Goal: Task Accomplishment & Management: Complete application form

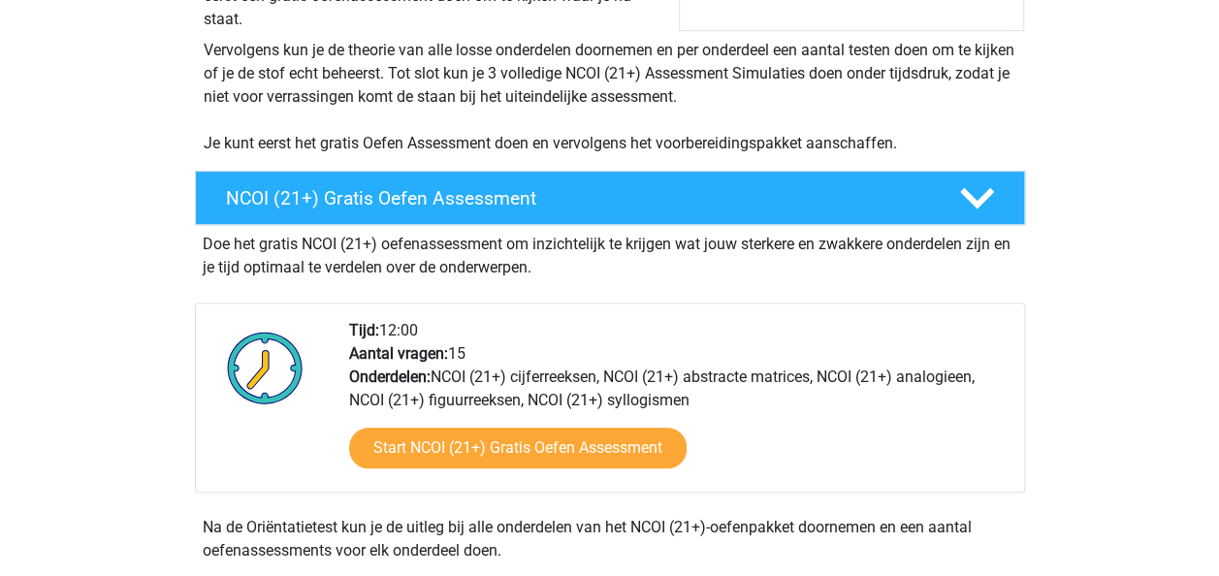
scroll to position [417, 0]
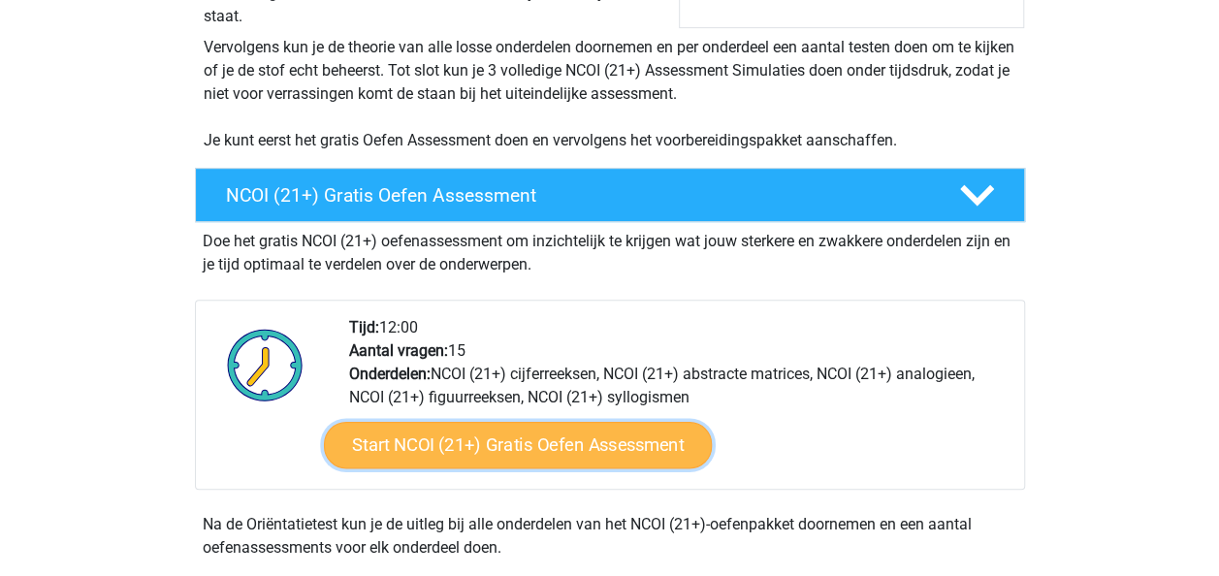
click at [539, 442] on link "Start NCOI (21+) Gratis Oefen Assessment" at bounding box center [517, 445] width 388 height 47
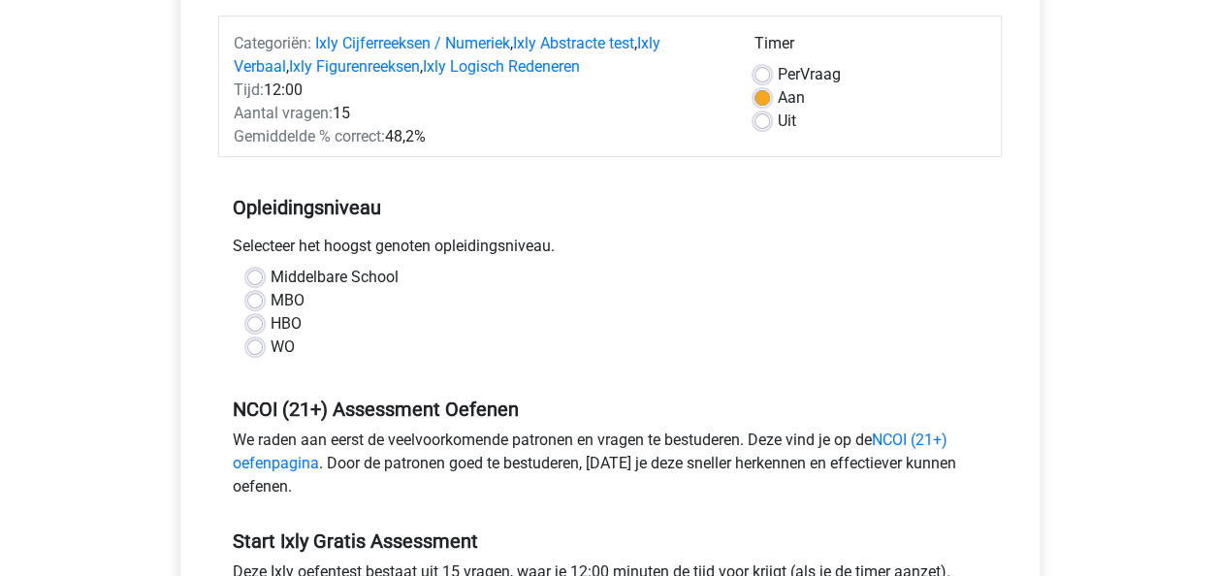
scroll to position [245, 0]
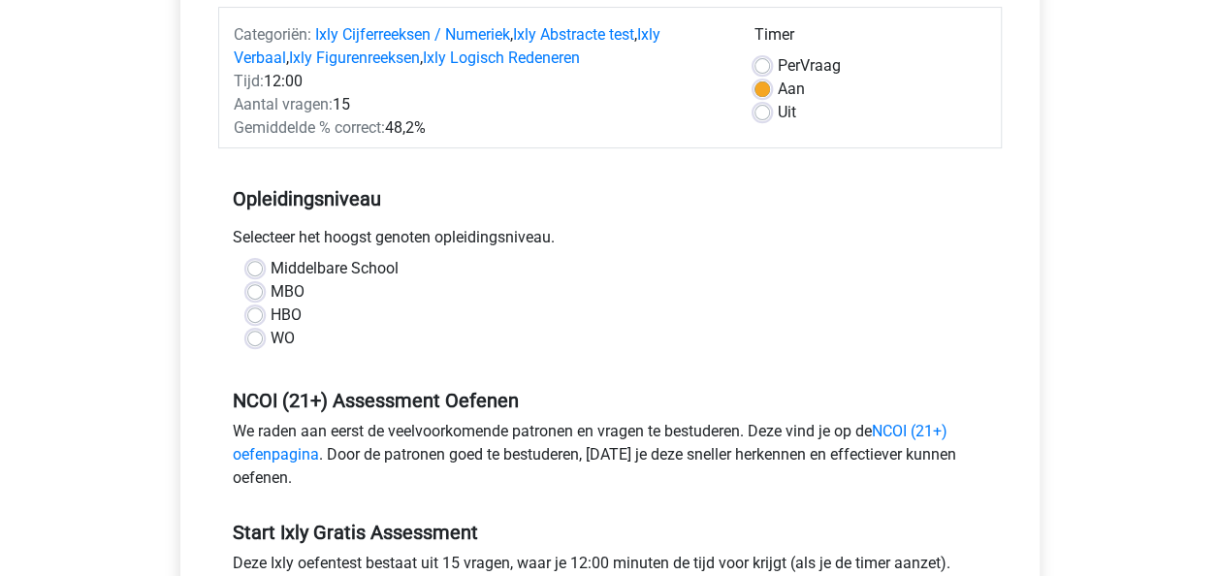
click at [271, 288] on label "MBO" at bounding box center [288, 291] width 34 height 23
click at [256, 288] on input "MBO" at bounding box center [255, 289] width 16 height 19
radio input "true"
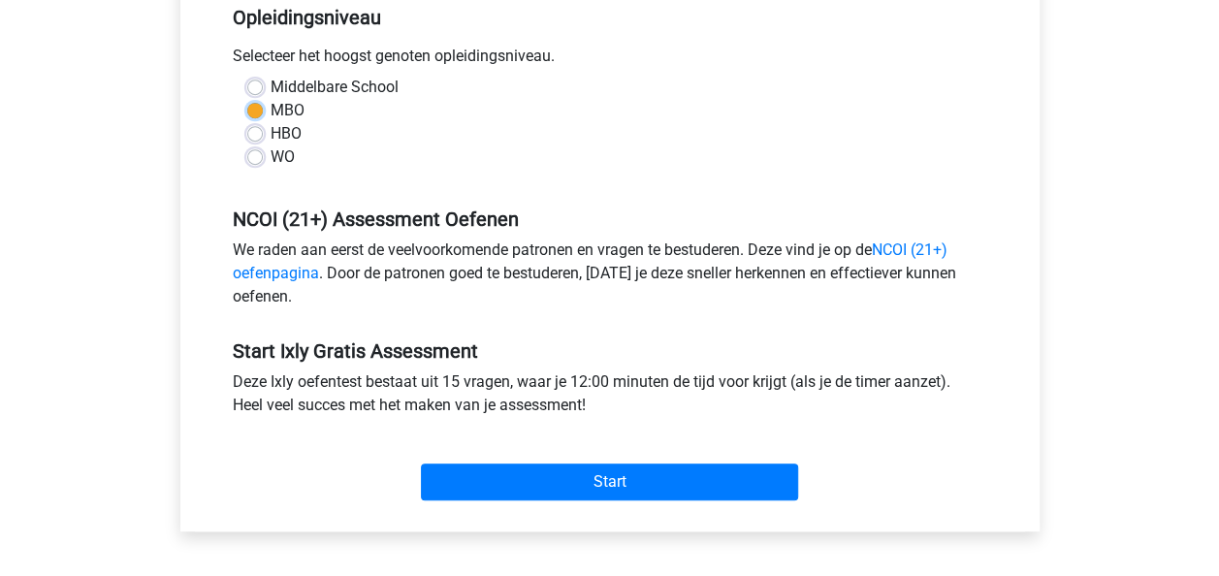
scroll to position [452, 0]
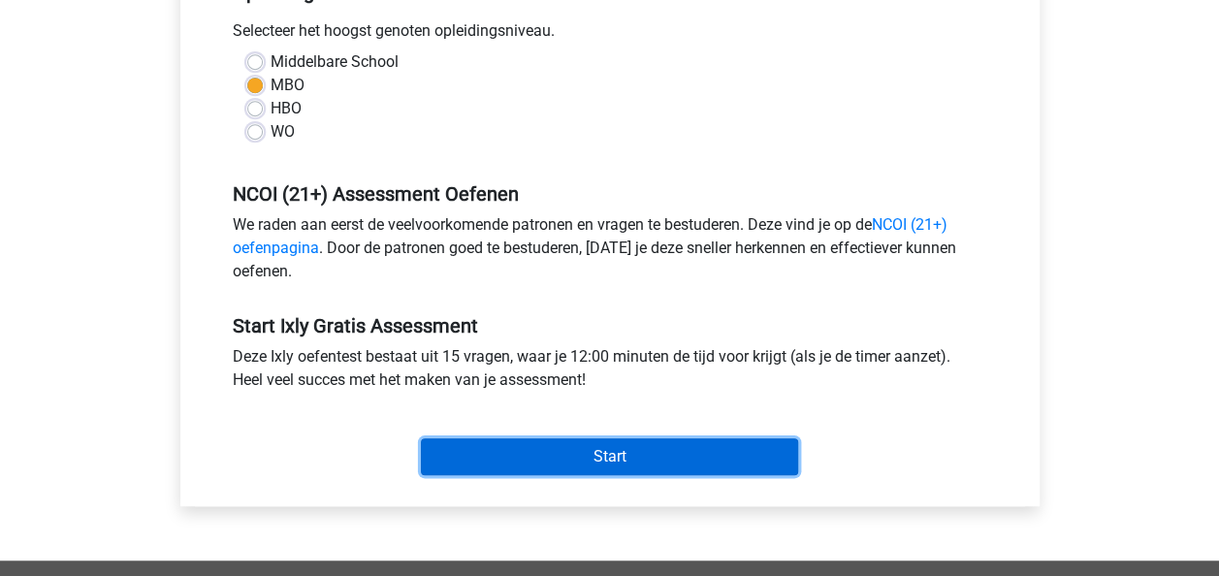
click at [504, 446] on input "Start" at bounding box center [609, 456] width 377 height 37
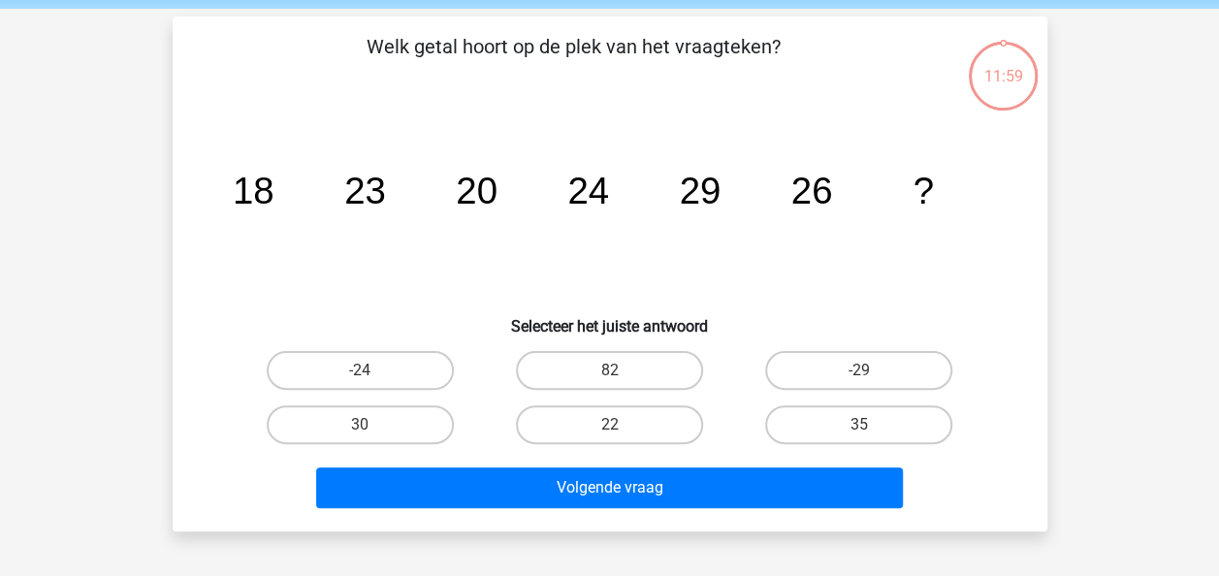
scroll to position [74, 0]
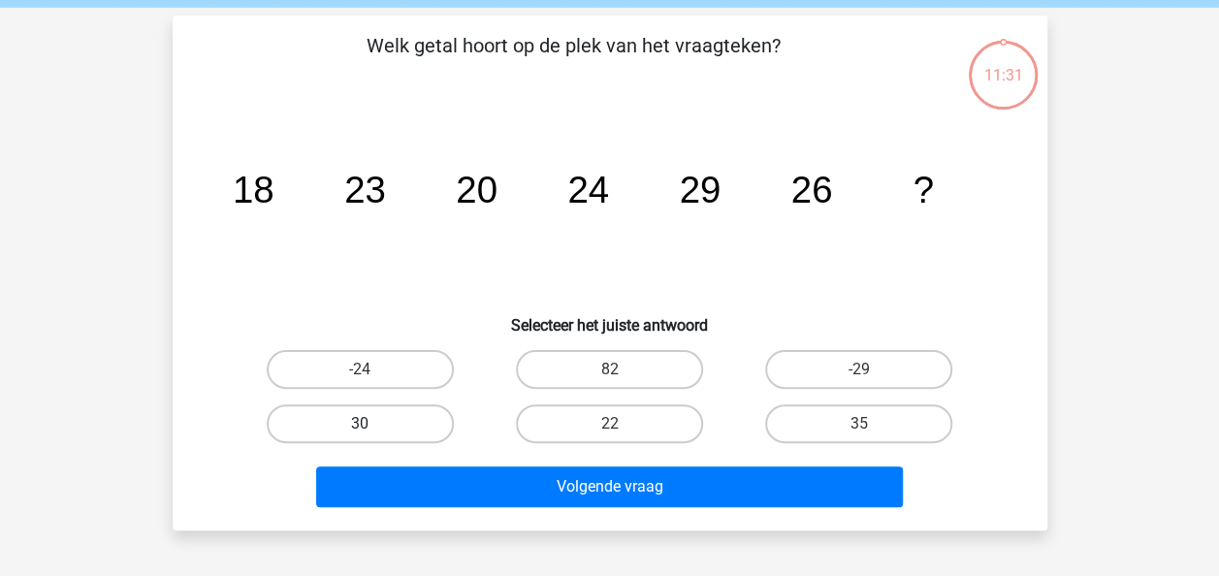
click at [392, 423] on label "30" at bounding box center [360, 423] width 187 height 39
click at [372, 424] on input "30" at bounding box center [366, 430] width 13 height 13
radio input "true"
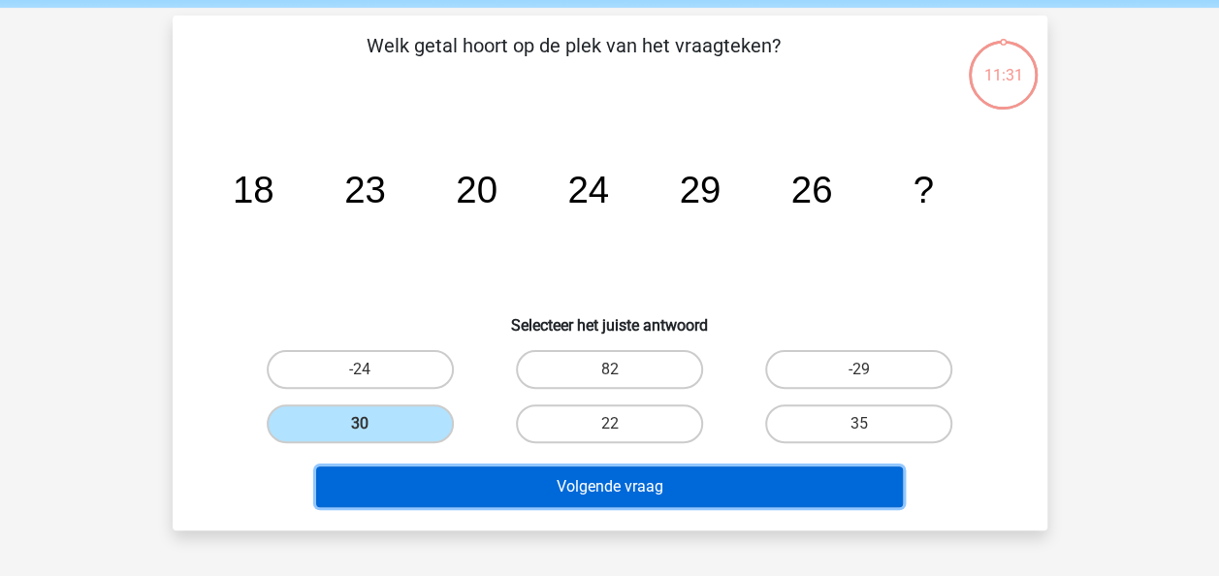
click at [454, 480] on button "Volgende vraag" at bounding box center [609, 486] width 587 height 41
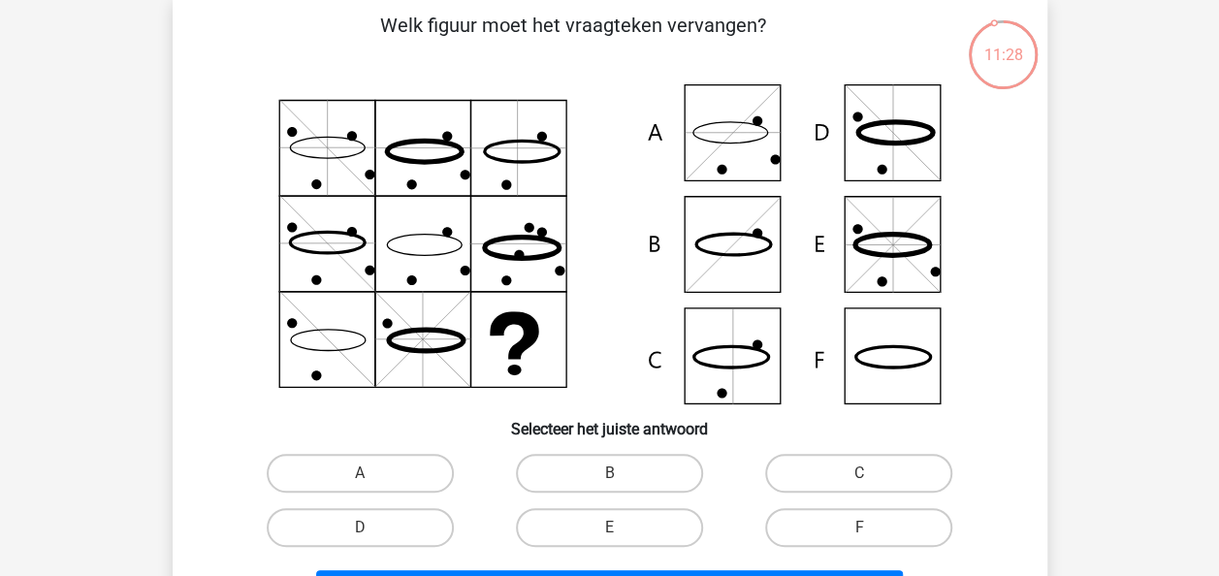
scroll to position [95, 0]
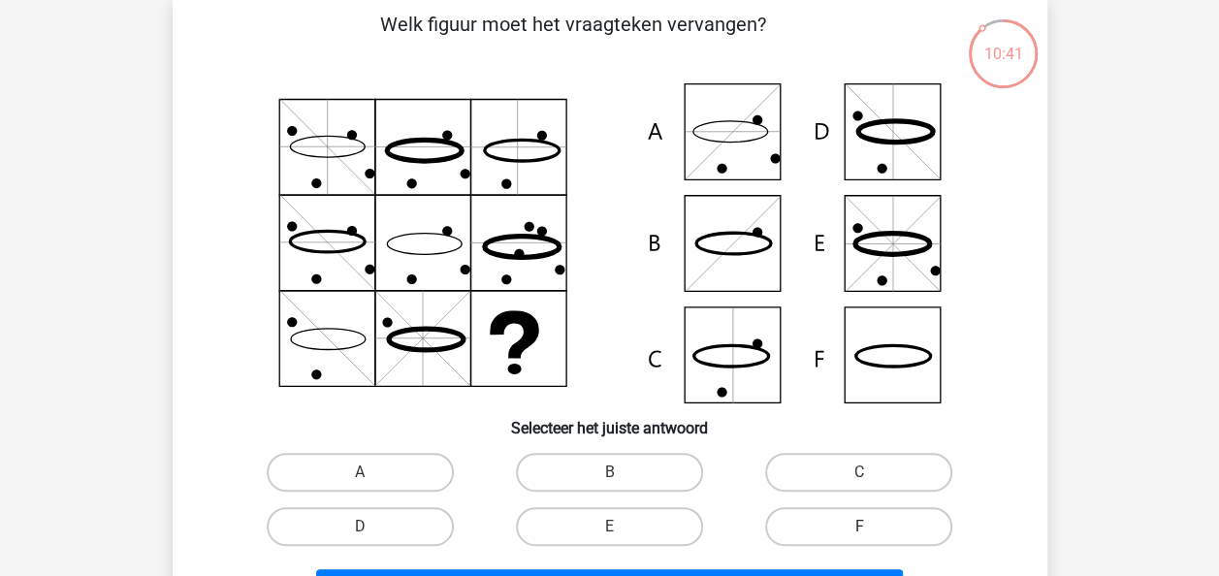
click at [840, 524] on label "F" at bounding box center [858, 526] width 187 height 39
click at [859, 527] on input "F" at bounding box center [865, 533] width 13 height 13
radio input "true"
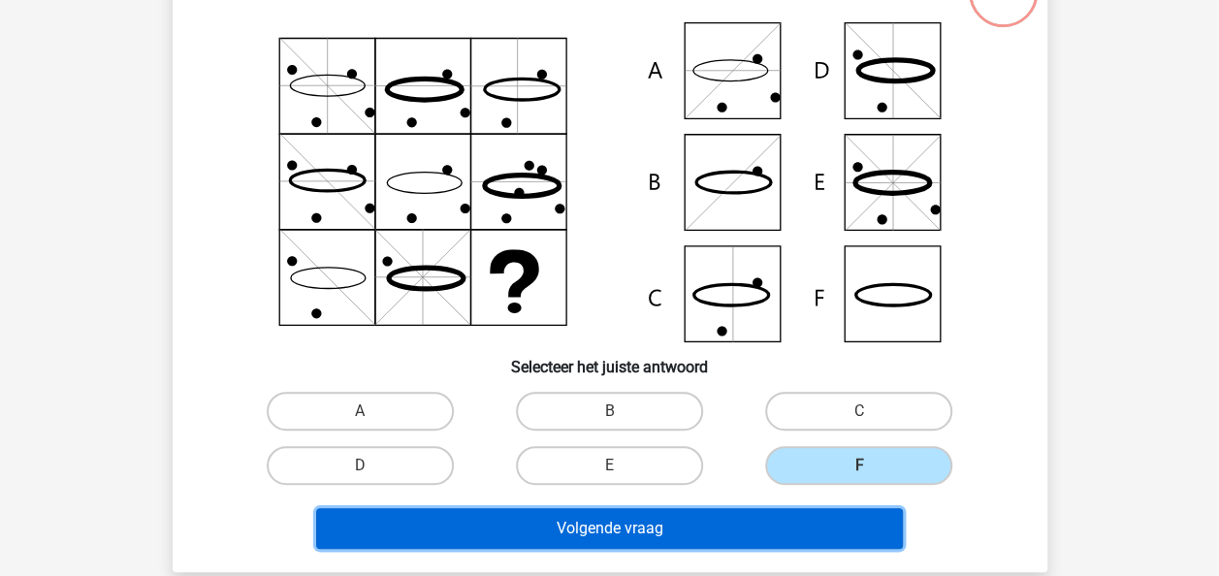
click at [737, 512] on button "Volgende vraag" at bounding box center [609, 528] width 587 height 41
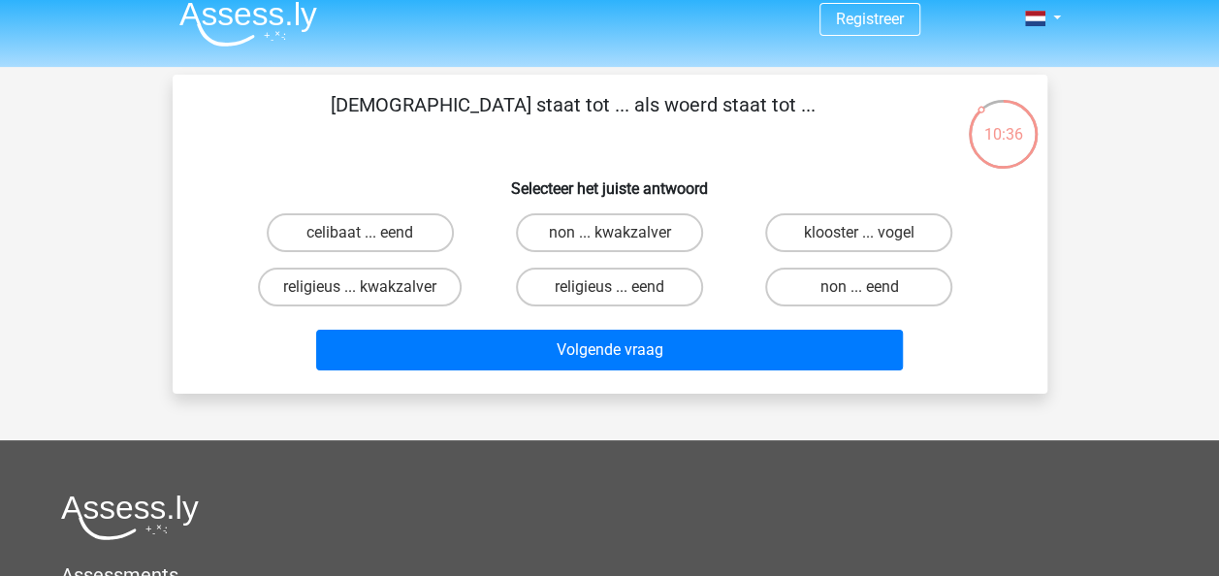
scroll to position [16, 0]
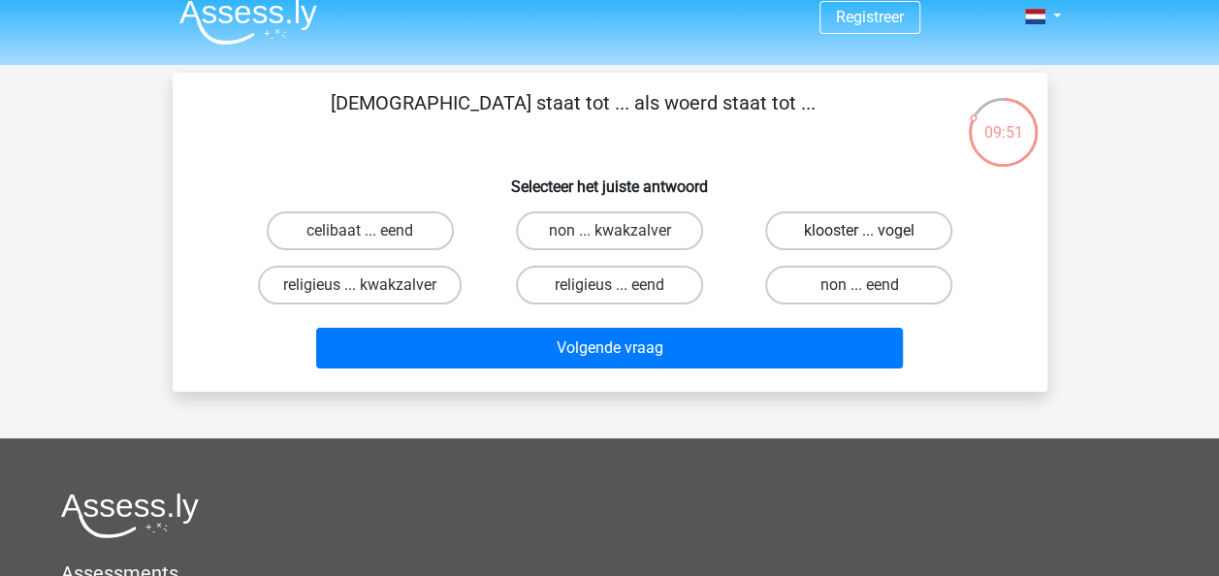
click at [846, 234] on label "klooster ... vogel" at bounding box center [858, 230] width 187 height 39
click at [859, 234] on input "klooster ... vogel" at bounding box center [865, 237] width 13 height 13
radio input "true"
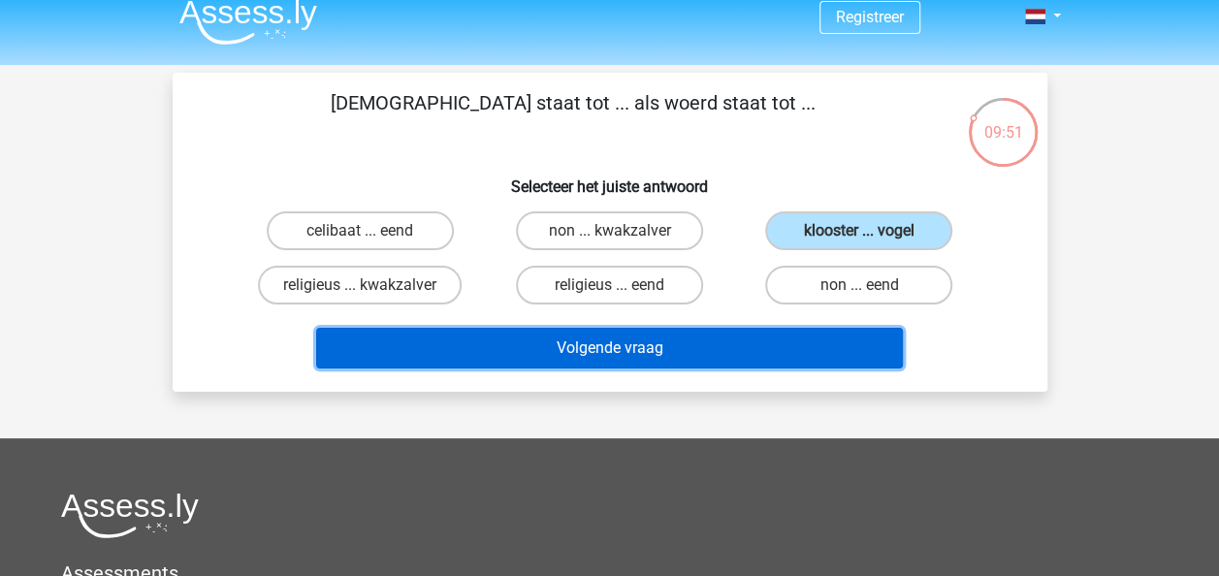
click at [723, 360] on button "Volgende vraag" at bounding box center [609, 348] width 587 height 41
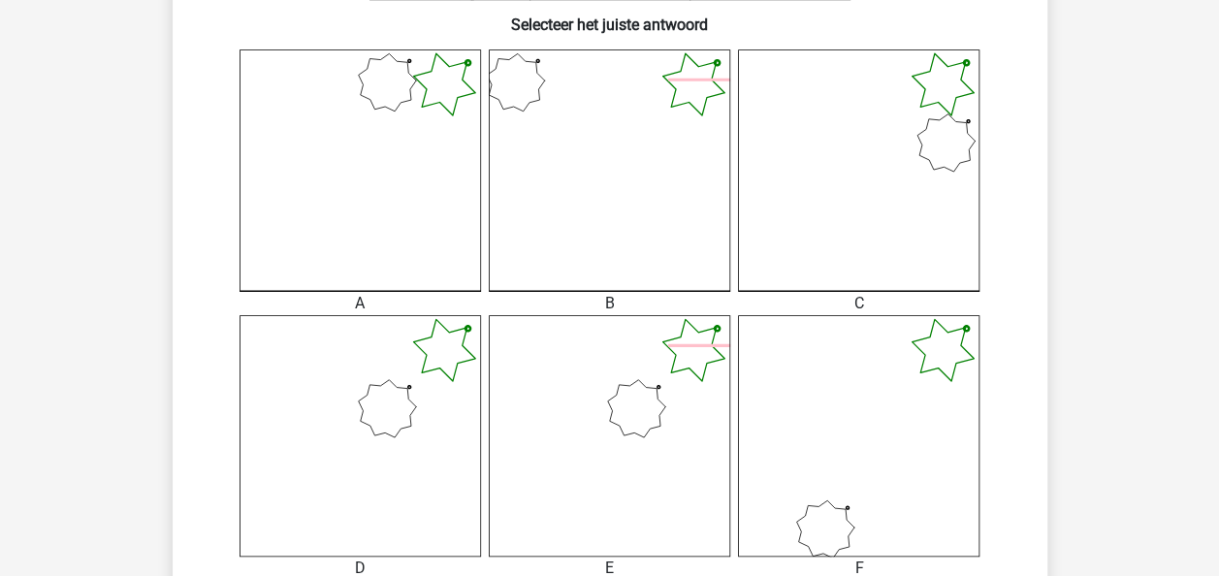
scroll to position [510, 0]
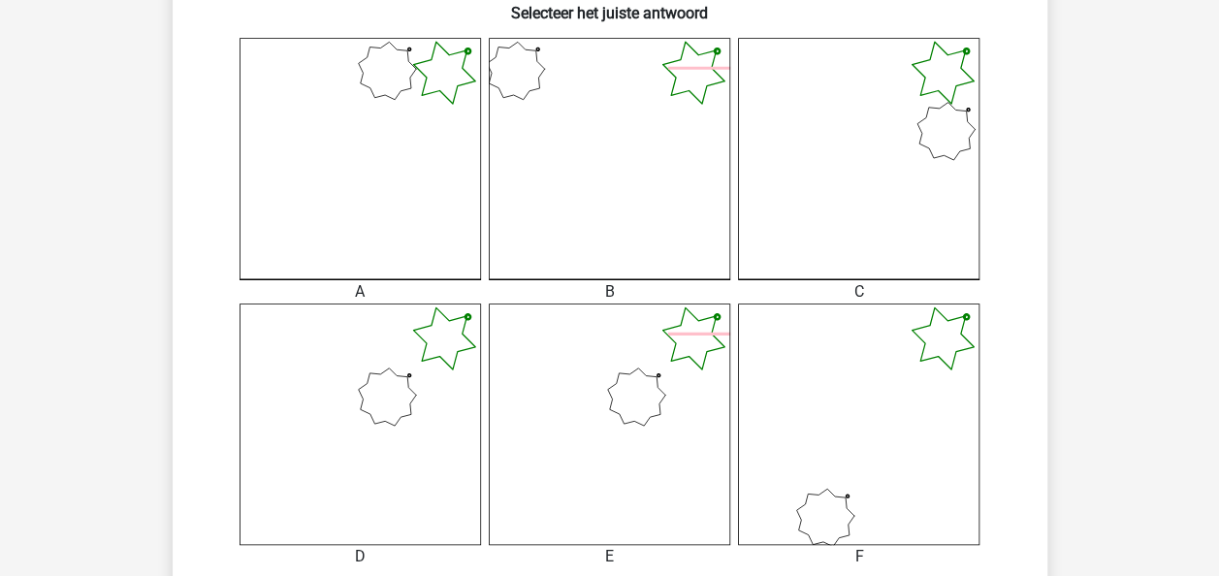
click at [380, 359] on icon at bounding box center [359, 423] width 241 height 241
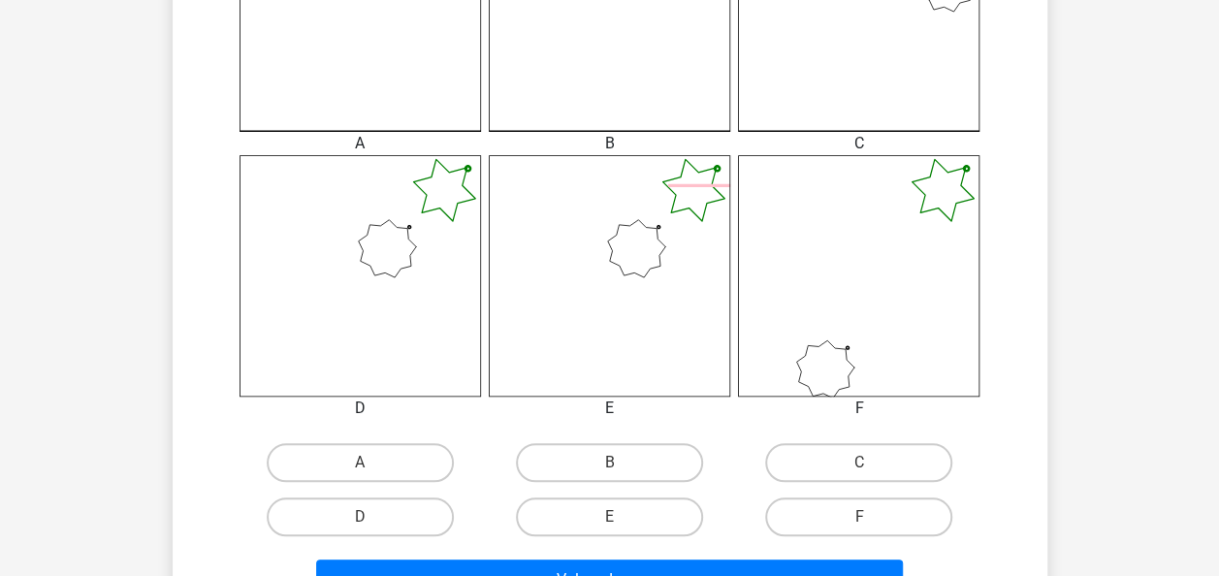
scroll to position [698, 0]
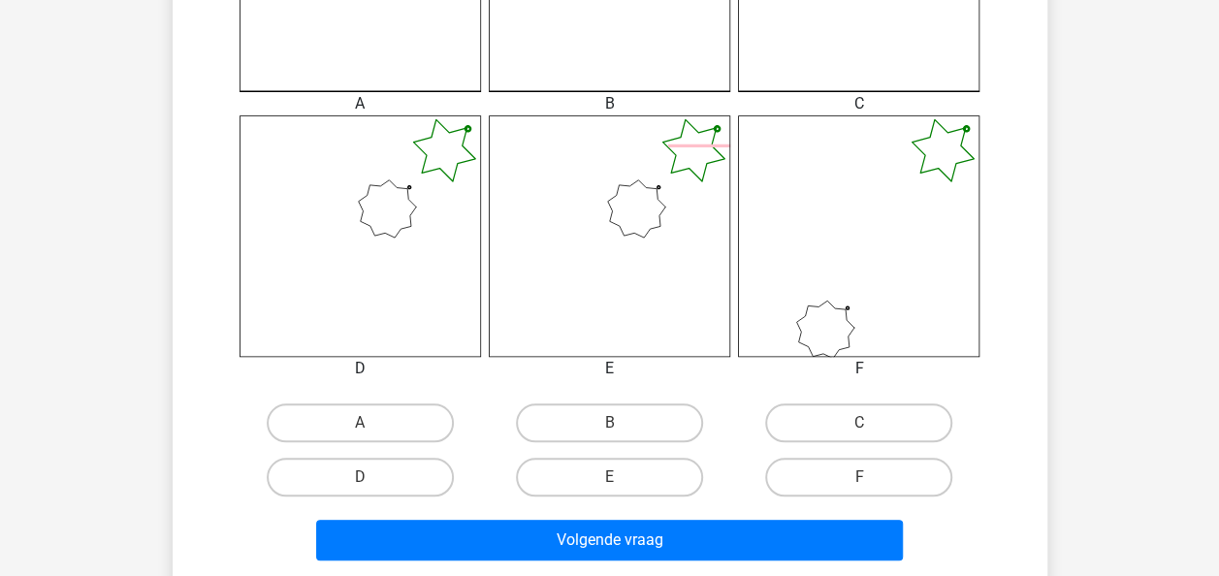
click at [370, 485] on input "D" at bounding box center [366, 483] width 13 height 13
radio input "true"
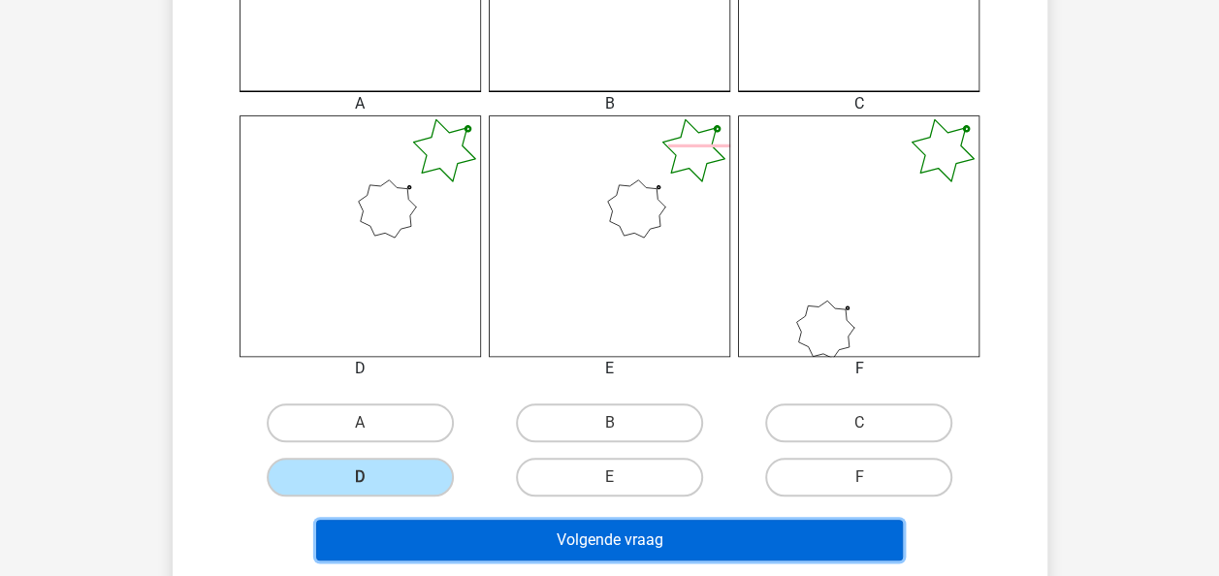
click at [508, 530] on button "Volgende vraag" at bounding box center [609, 540] width 587 height 41
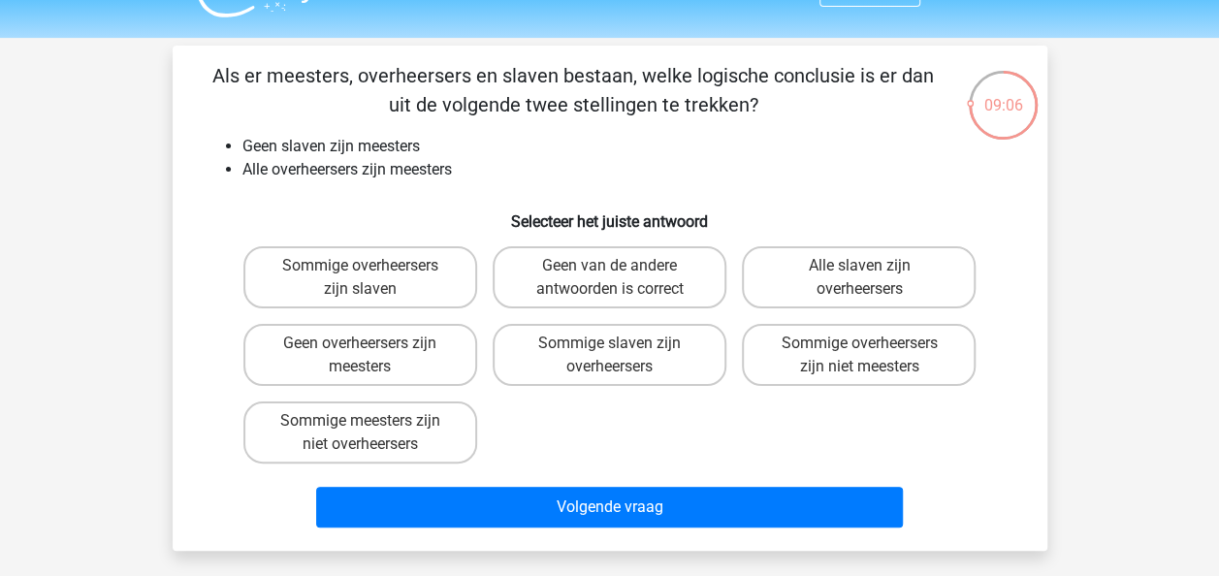
scroll to position [45, 0]
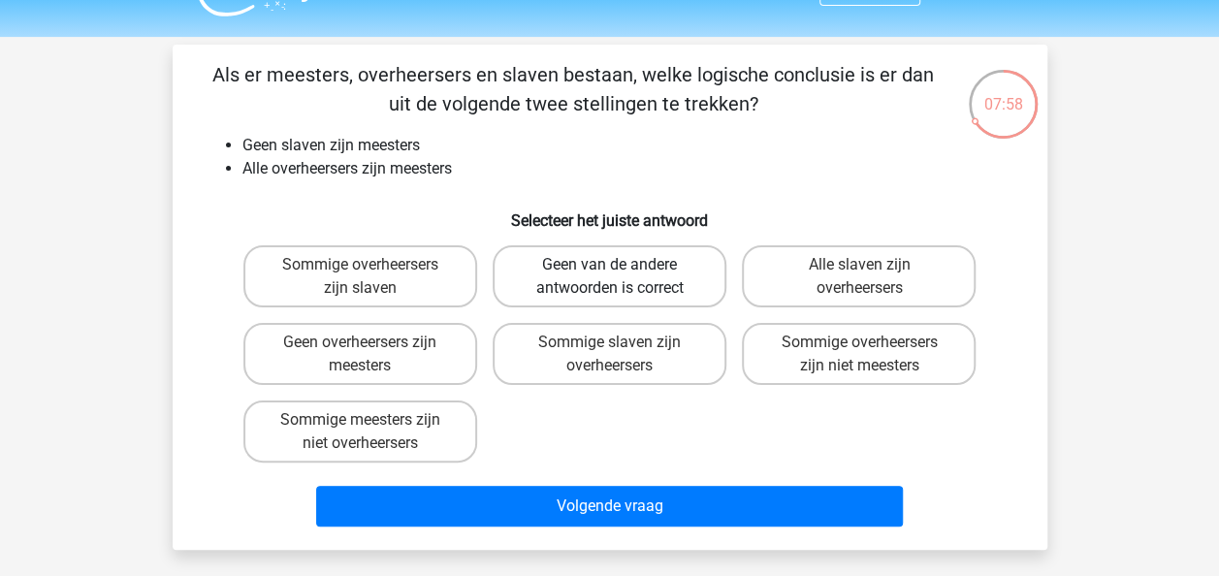
click at [622, 270] on label "Geen van de andere antwoorden is correct" at bounding box center [610, 276] width 234 height 62
click at [622, 270] on input "Geen van de andere antwoorden is correct" at bounding box center [615, 271] width 13 height 13
radio input "true"
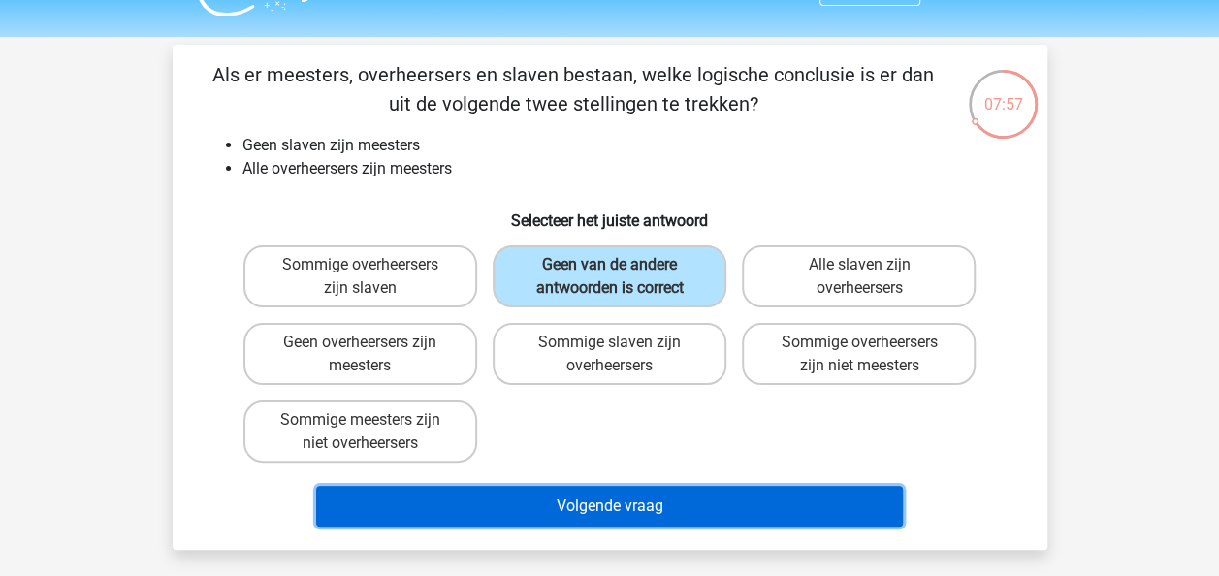
click at [579, 496] on button "Volgende vraag" at bounding box center [609, 506] width 587 height 41
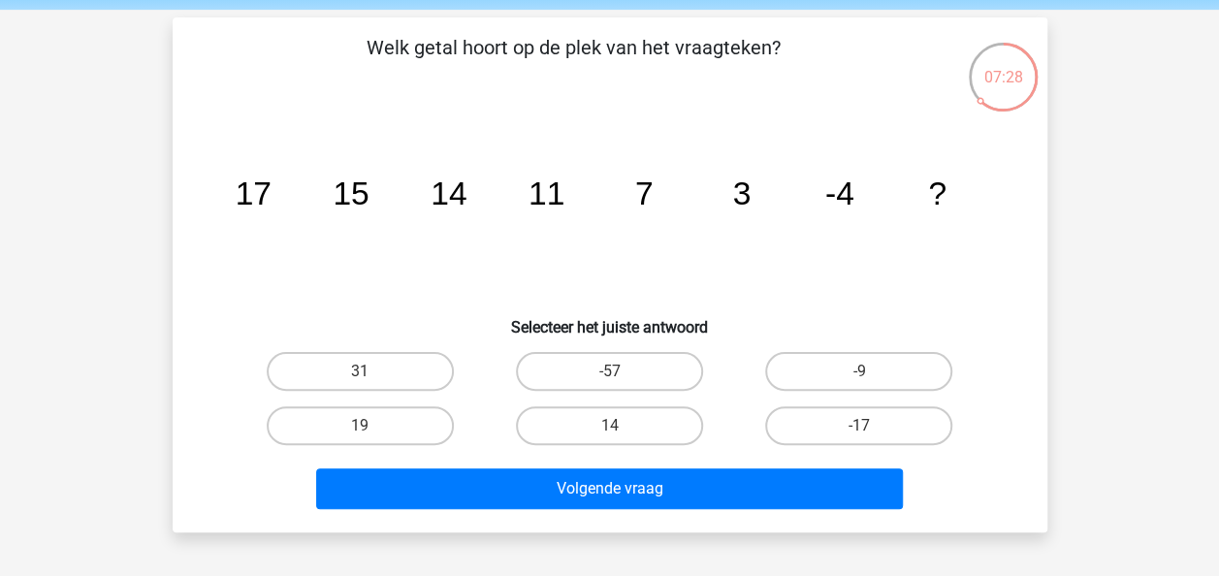
scroll to position [69, 0]
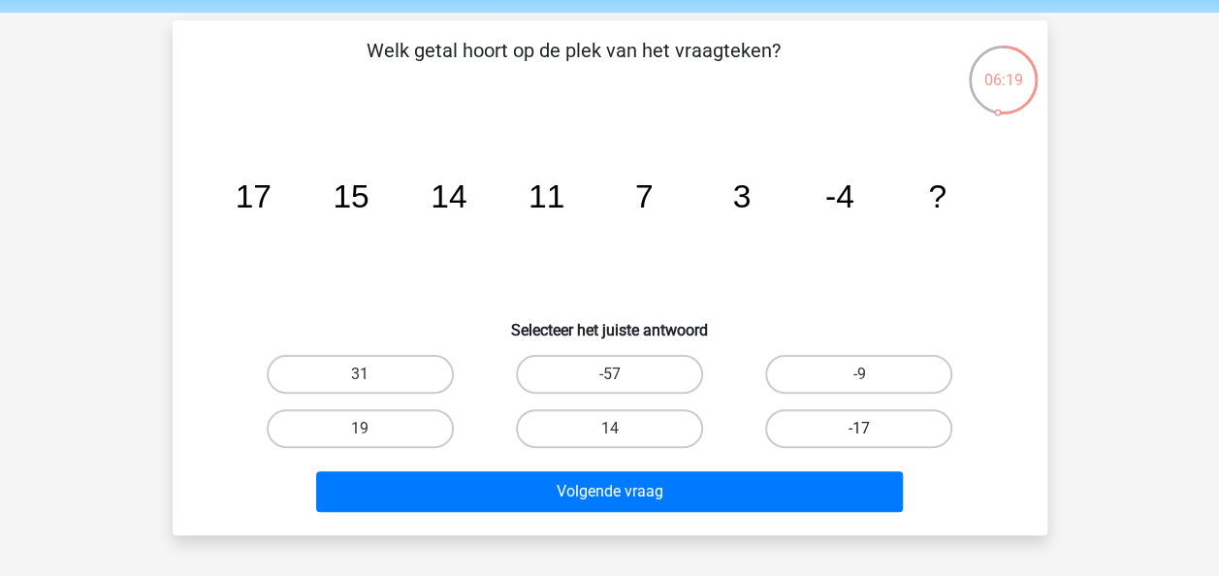
click at [871, 413] on label "-17" at bounding box center [858, 428] width 187 height 39
click at [871, 429] on input "-17" at bounding box center [865, 435] width 13 height 13
radio input "true"
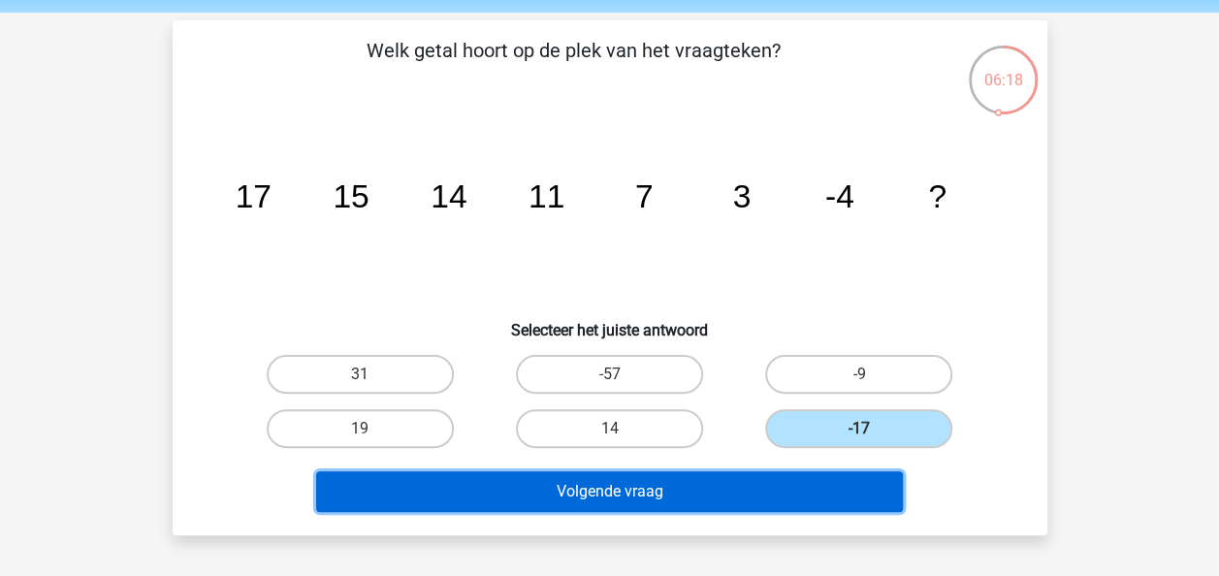
click at [805, 498] on button "Volgende vraag" at bounding box center [609, 491] width 587 height 41
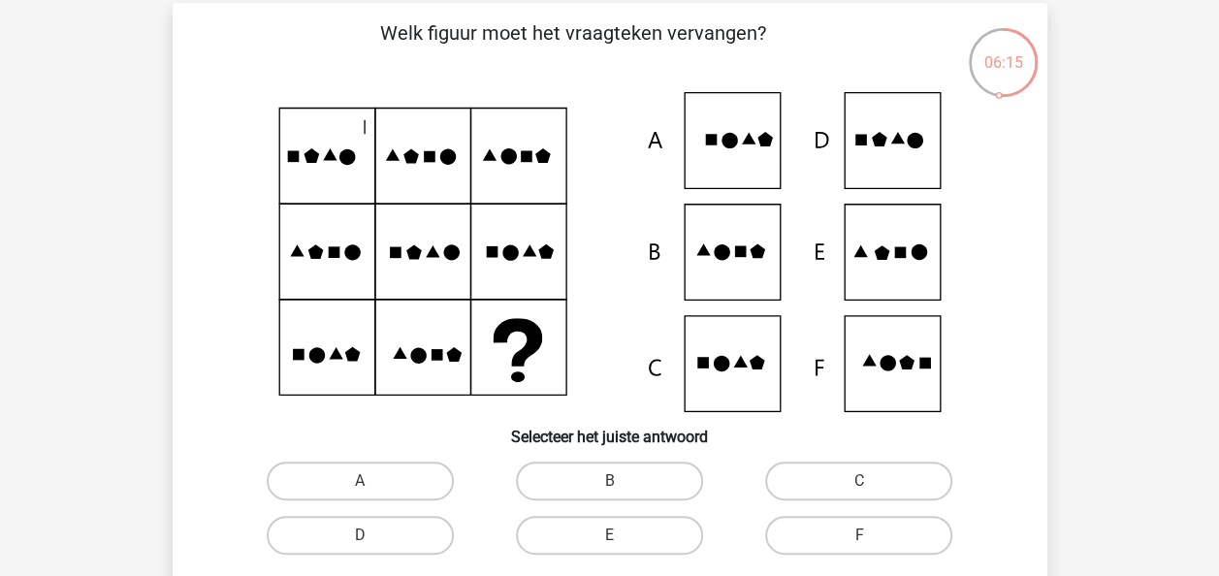
scroll to position [85, 0]
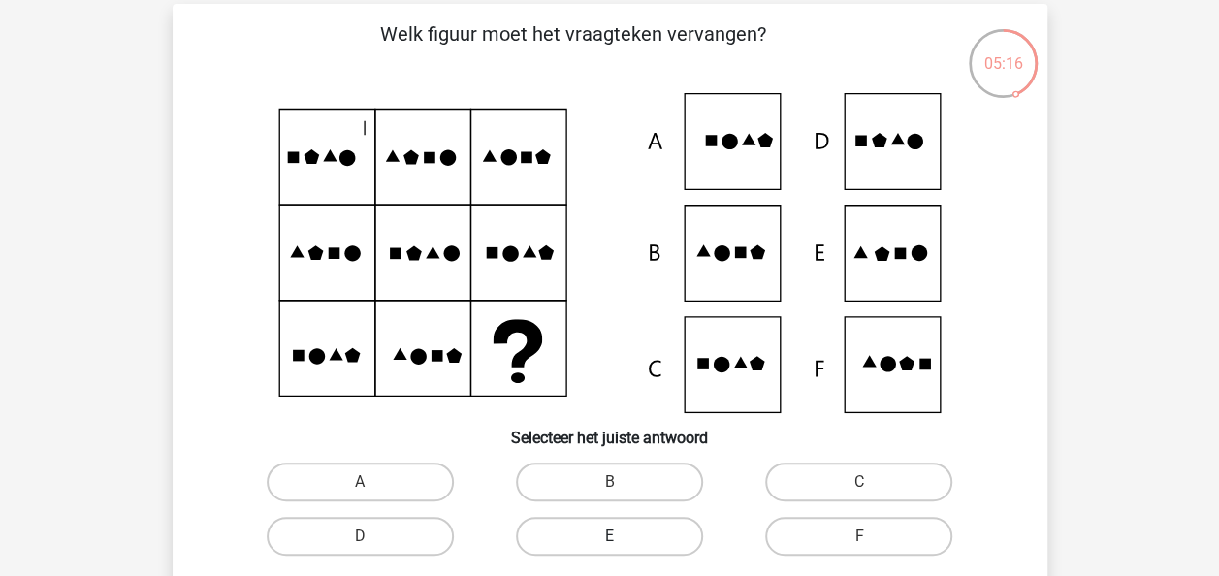
click at [655, 534] on label "E" at bounding box center [609, 536] width 187 height 39
click at [622, 536] on input "E" at bounding box center [615, 542] width 13 height 13
radio input "true"
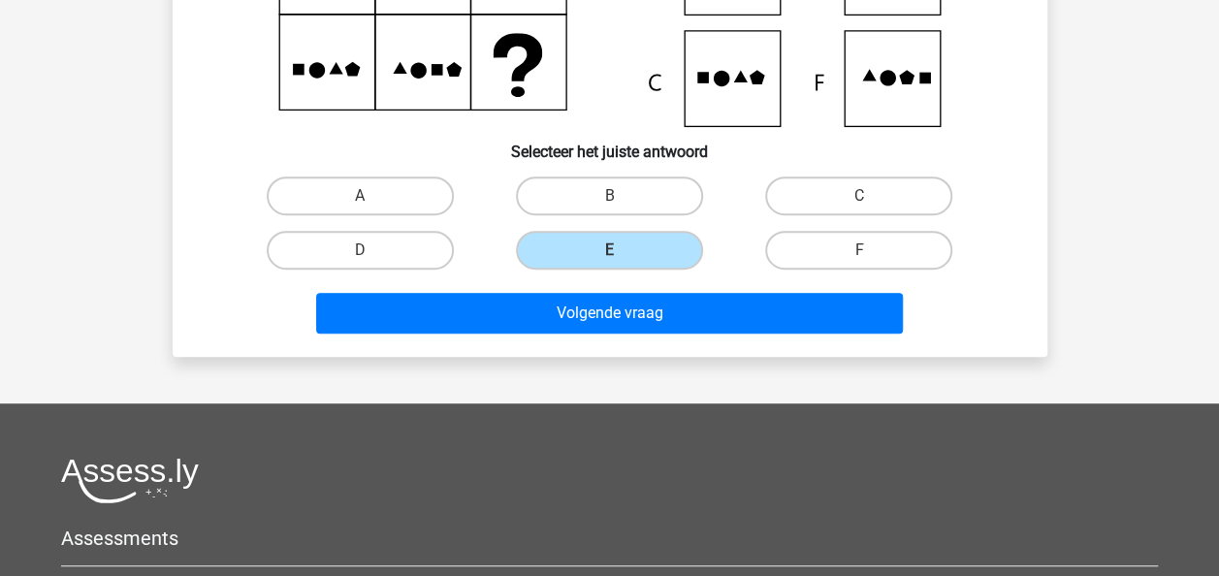
scroll to position [372, 0]
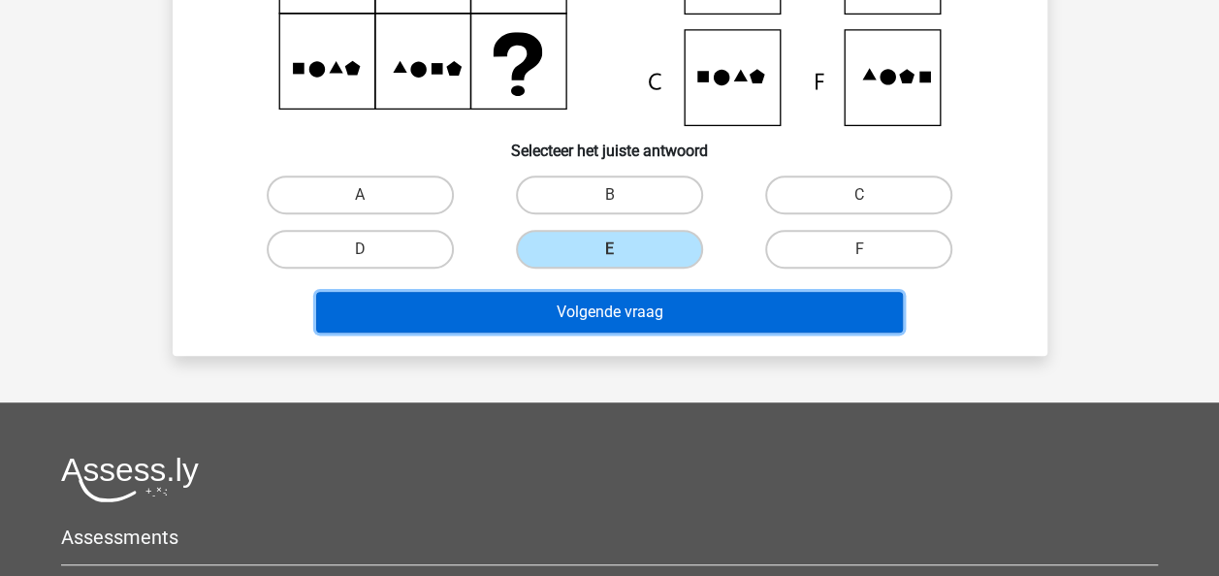
click at [785, 319] on button "Volgende vraag" at bounding box center [609, 312] width 587 height 41
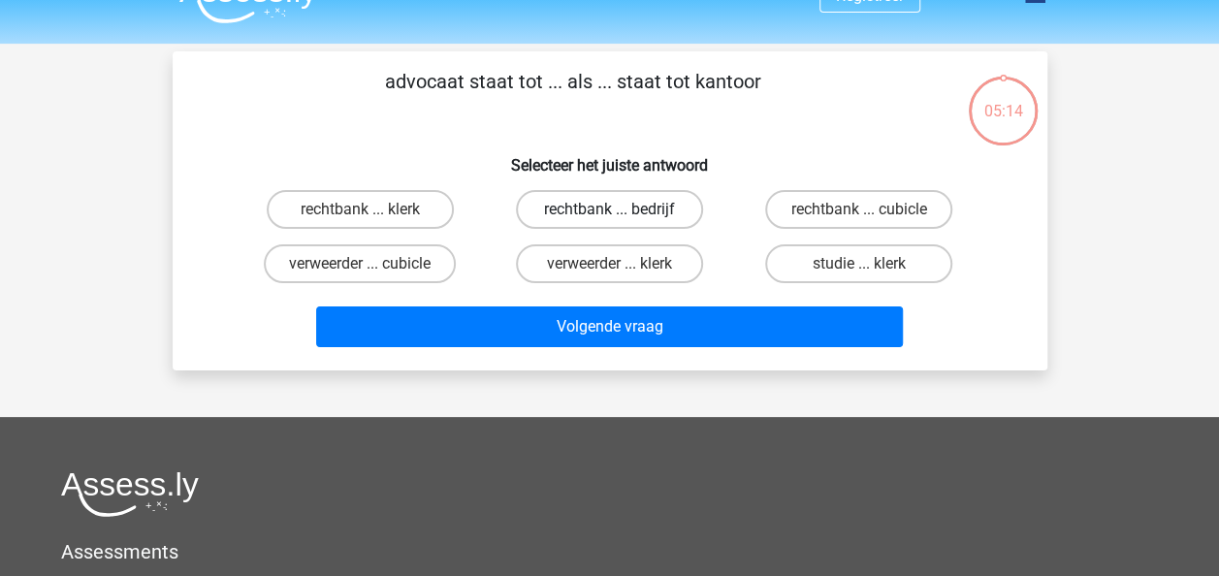
scroll to position [0, 0]
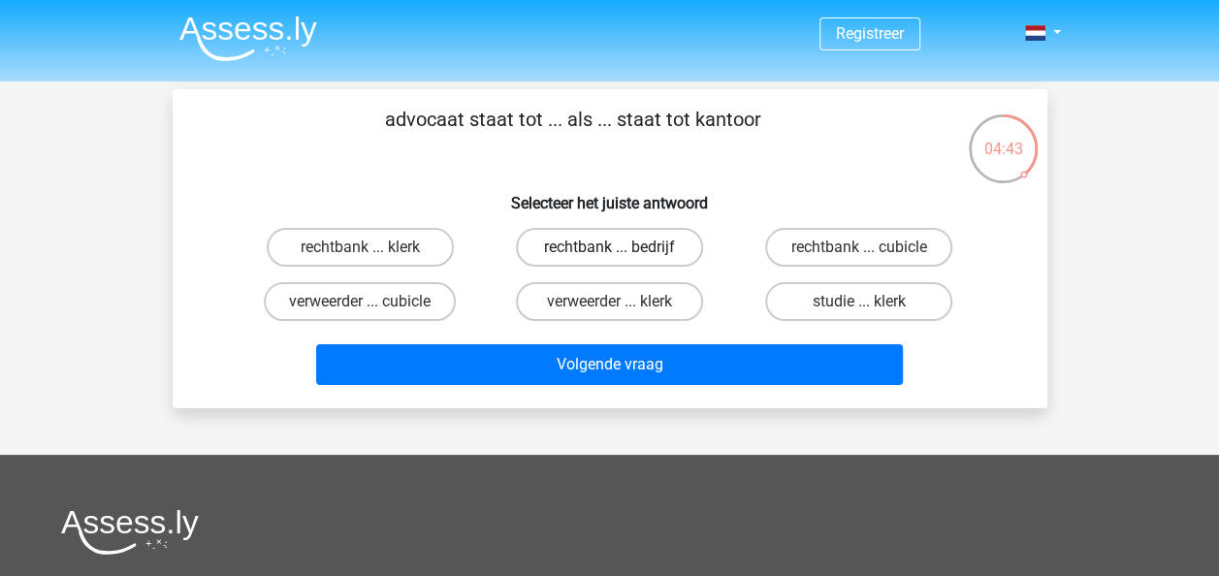
click at [584, 244] on label "rechtbank ... bedrijf" at bounding box center [609, 247] width 187 height 39
click at [609, 247] on input "rechtbank ... bedrijf" at bounding box center [615, 253] width 13 height 13
radio input "true"
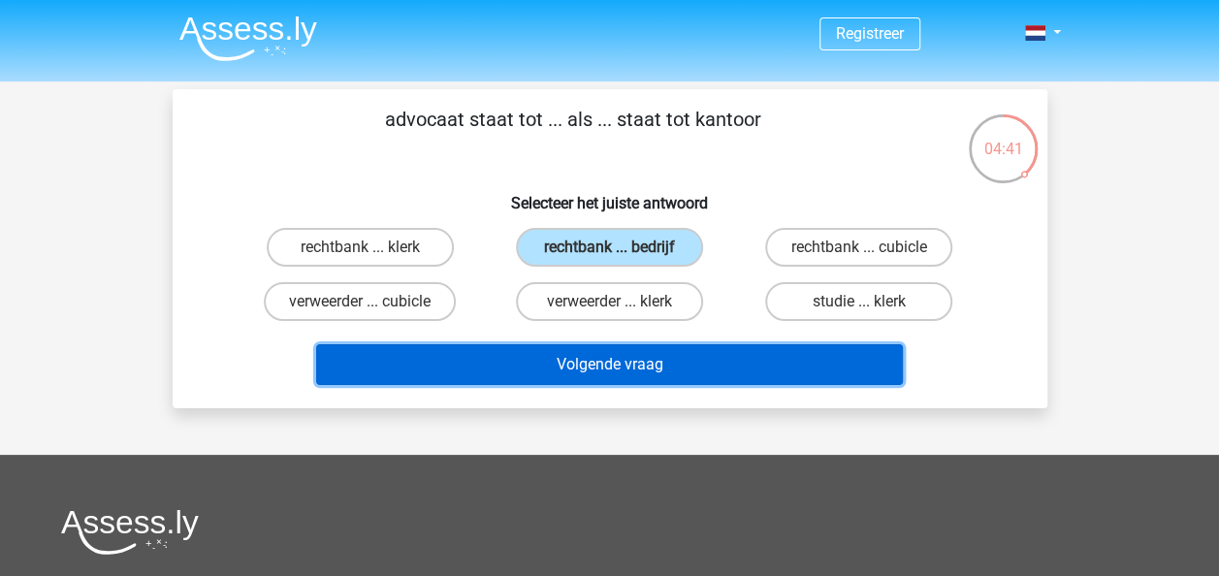
click at [617, 366] on button "Volgende vraag" at bounding box center [609, 364] width 587 height 41
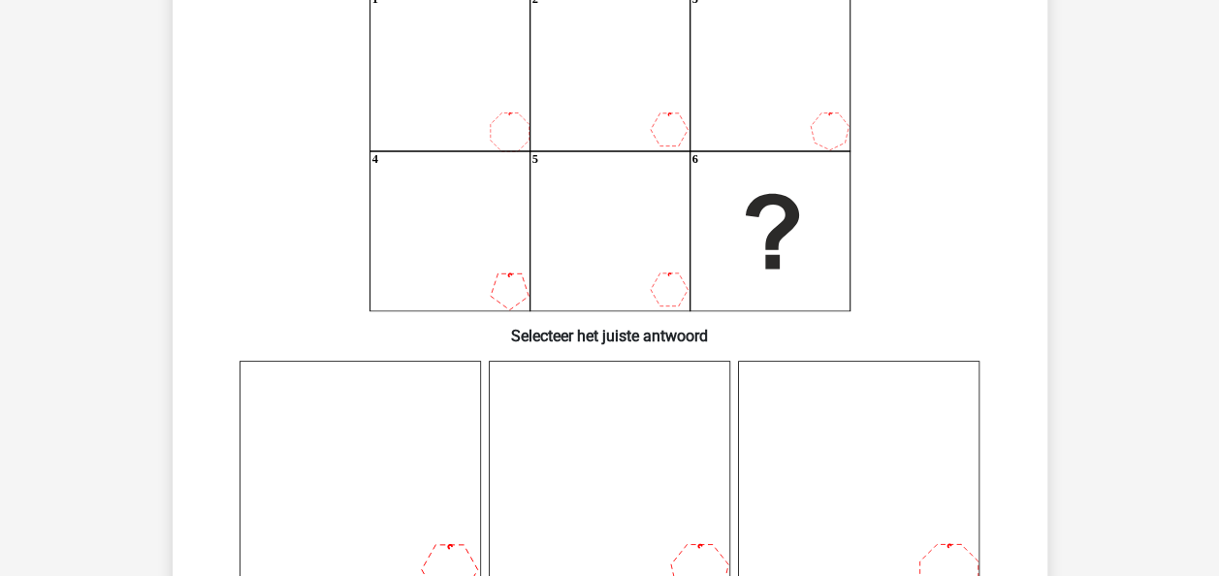
scroll to position [200, 0]
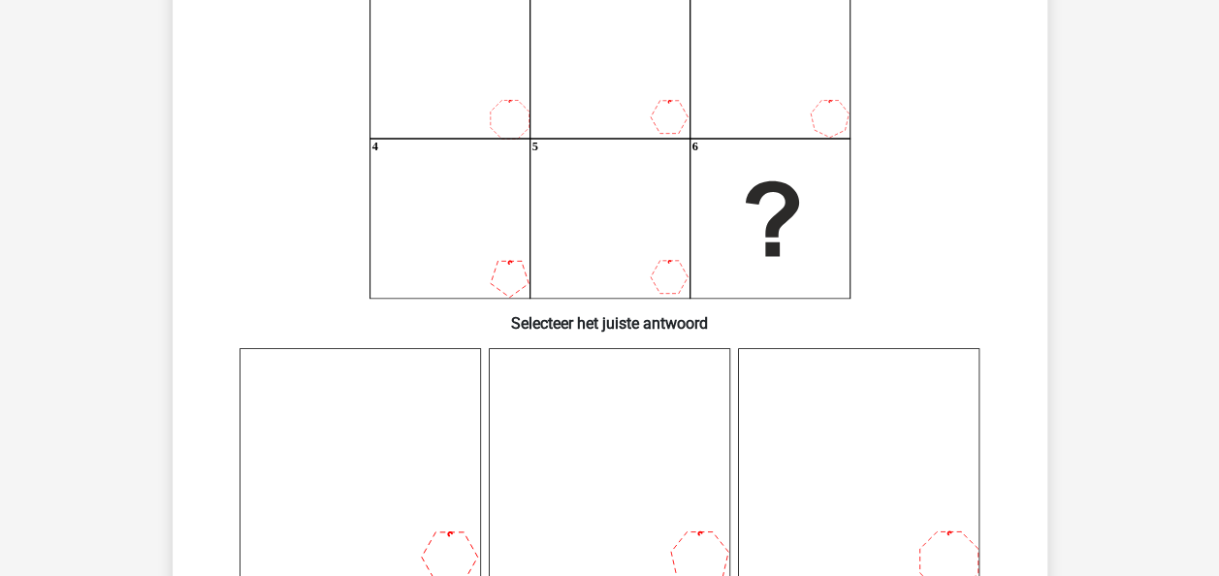
click at [911, 256] on icon "1 2 3 4 5 6" at bounding box center [610, 139] width 782 height 320
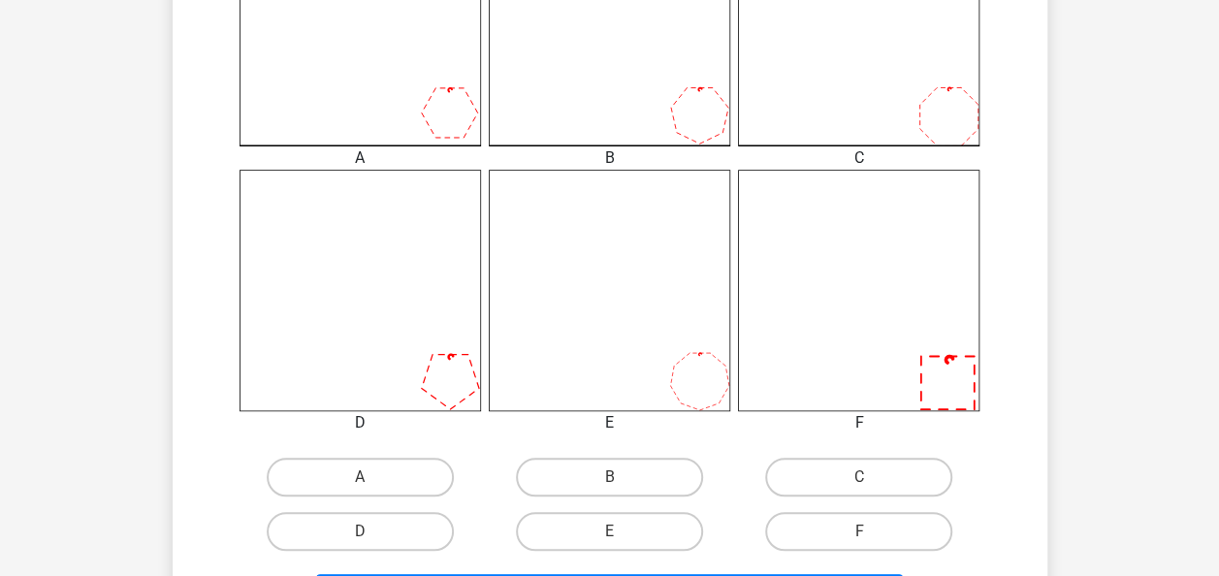
scroll to position [733, 0]
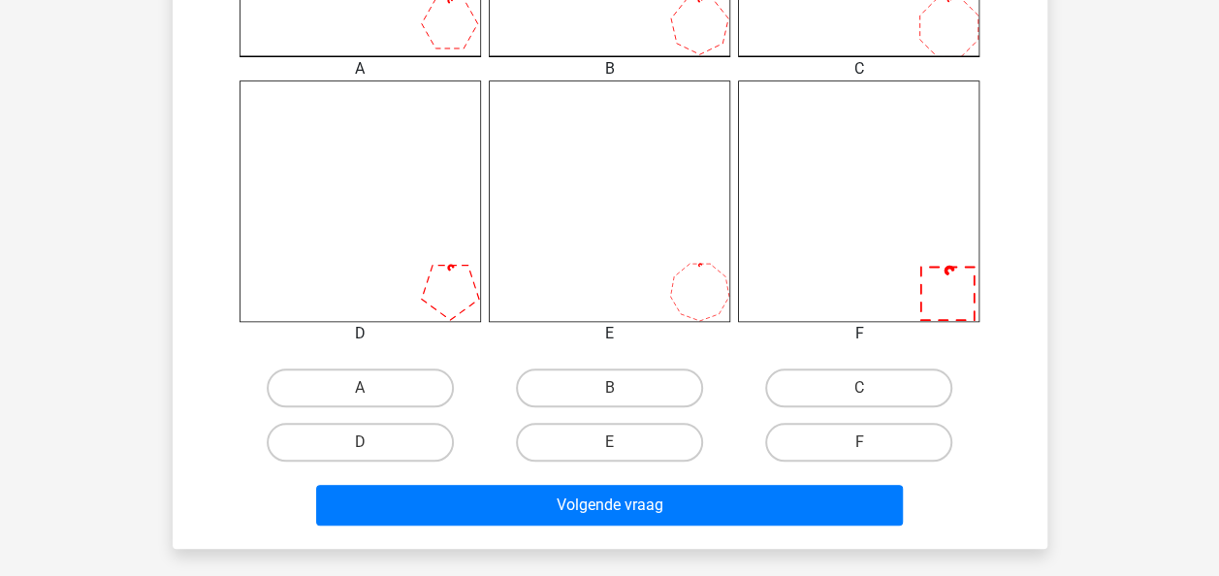
click at [859, 399] on input "C" at bounding box center [865, 394] width 13 height 13
radio input "true"
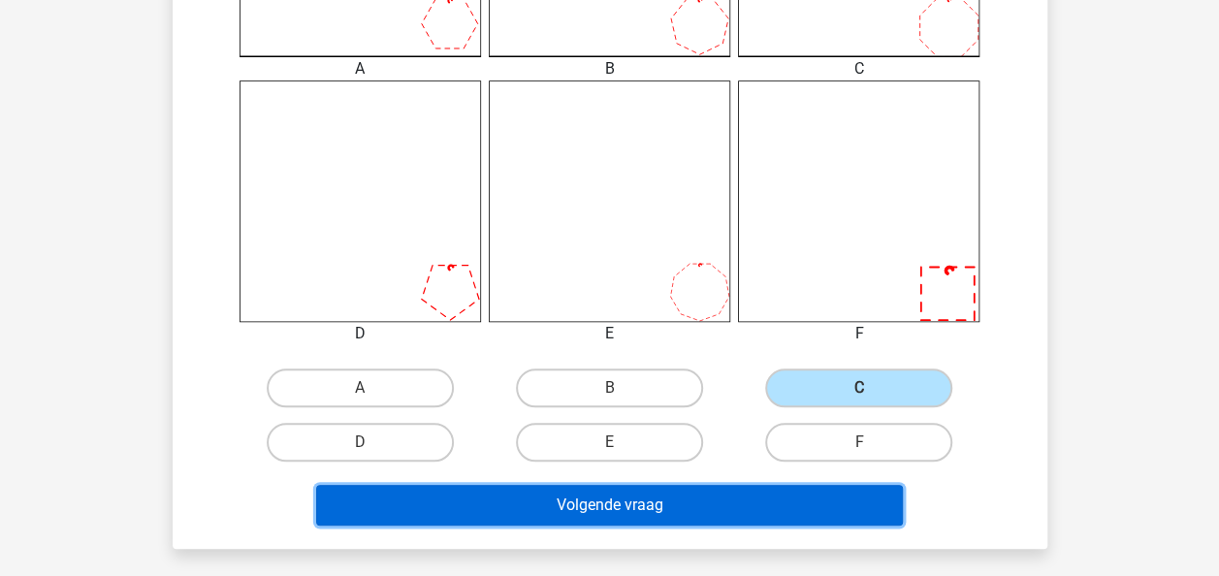
click at [800, 525] on button "Volgende vraag" at bounding box center [609, 505] width 587 height 41
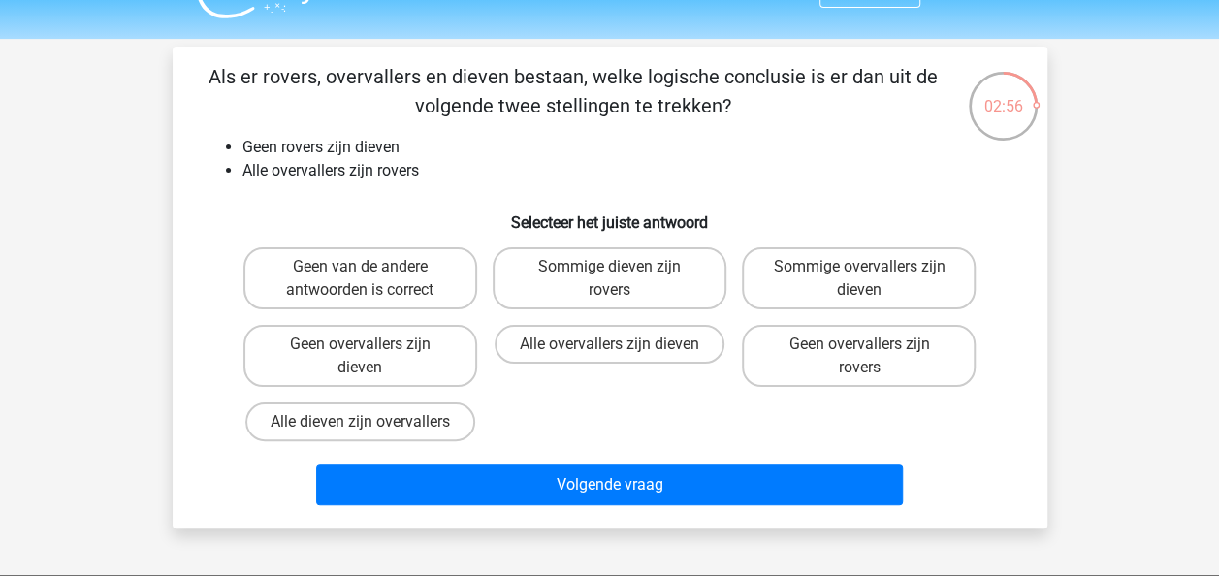
scroll to position [45, 0]
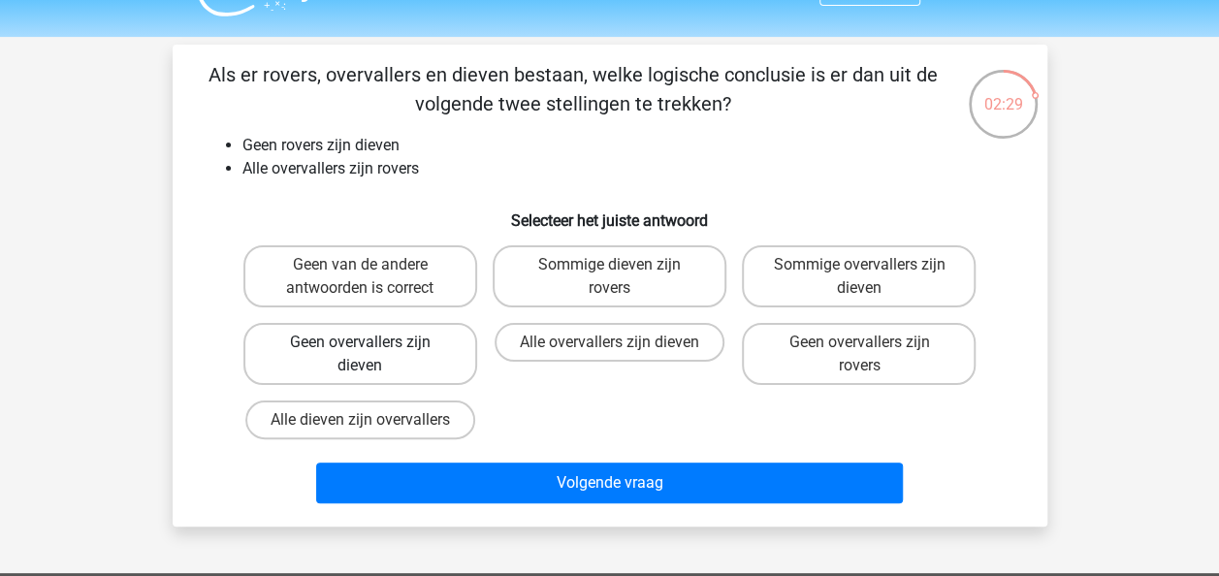
click at [400, 337] on label "Geen overvallers zijn dieven" at bounding box center [360, 354] width 234 height 62
click at [372, 342] on input "Geen overvallers zijn dieven" at bounding box center [366, 348] width 13 height 13
radio input "true"
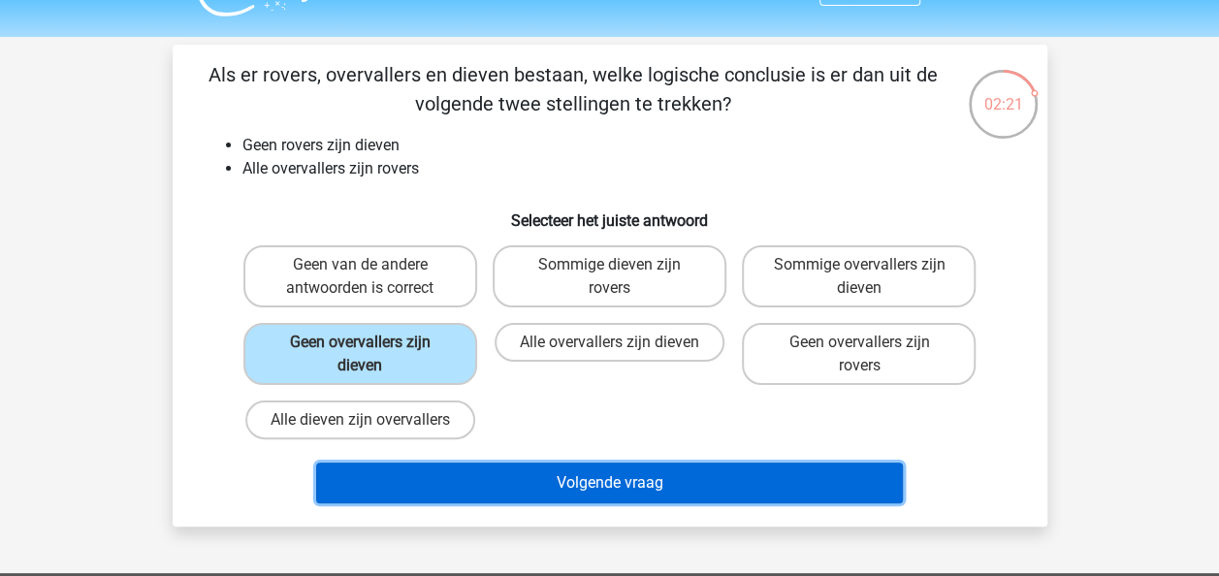
click at [679, 467] on button "Volgende vraag" at bounding box center [609, 483] width 587 height 41
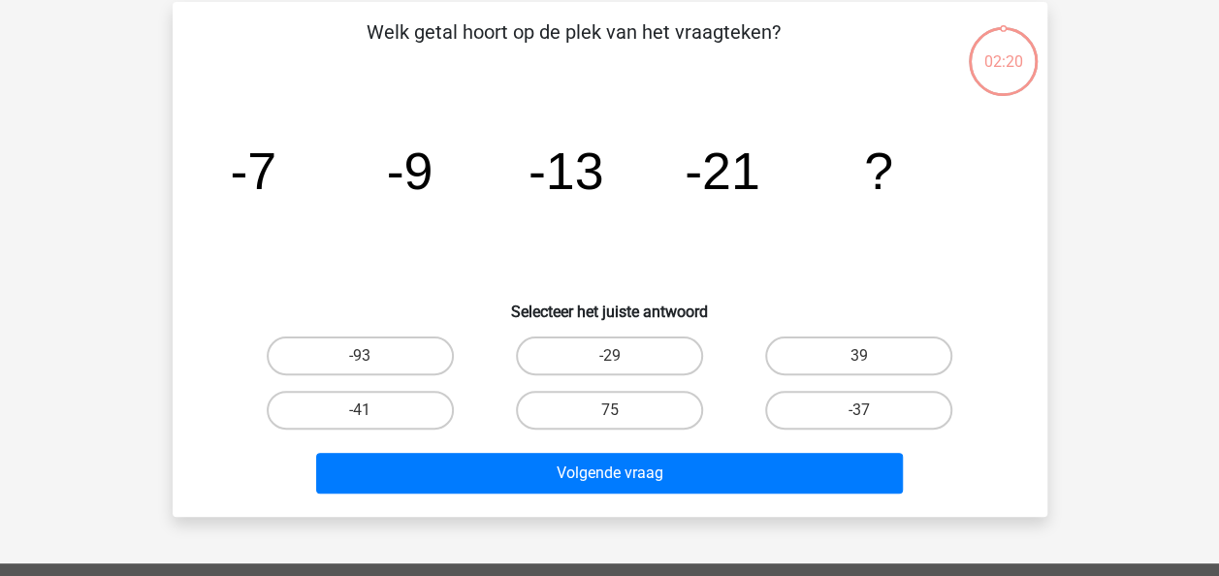
scroll to position [89, 0]
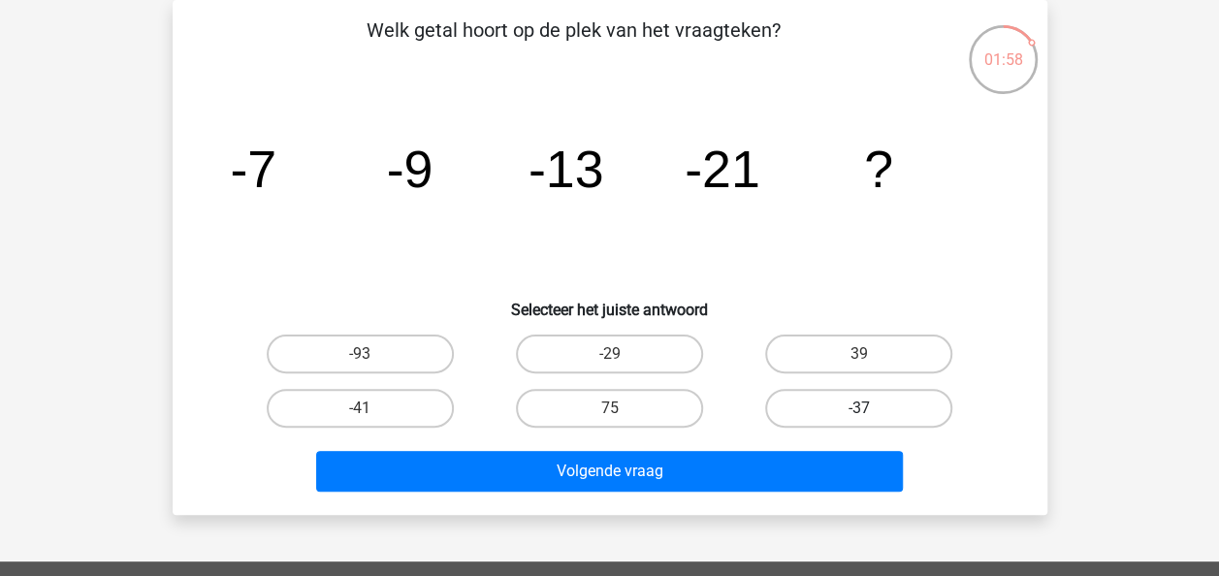
click at [849, 398] on label "-37" at bounding box center [858, 408] width 187 height 39
click at [859, 408] on input "-37" at bounding box center [865, 414] width 13 height 13
radio input "true"
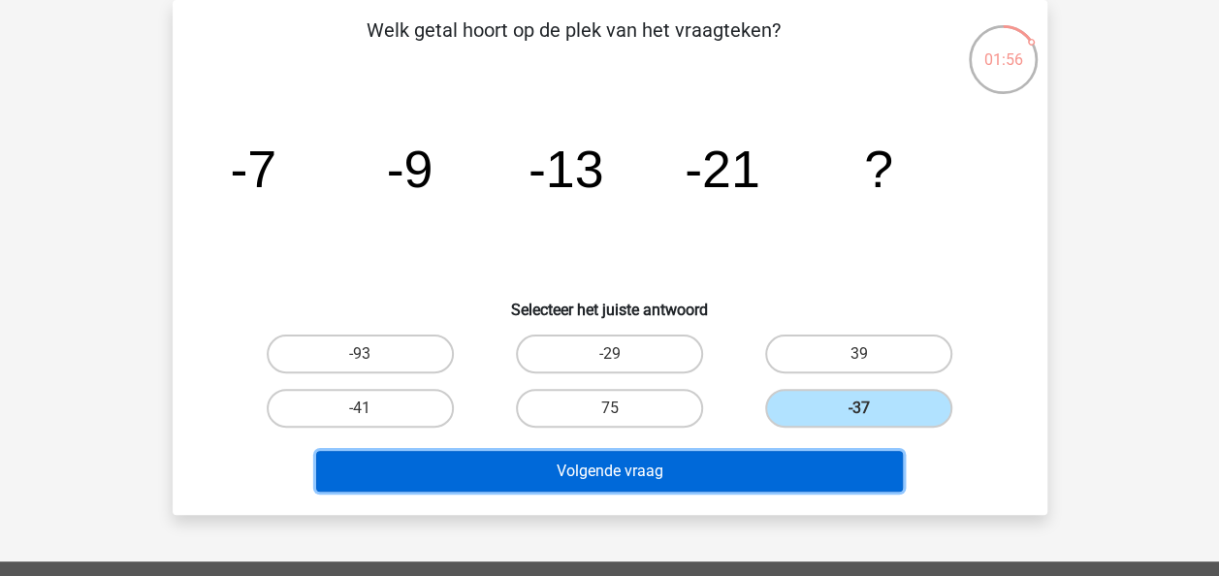
click at [778, 472] on button "Volgende vraag" at bounding box center [609, 471] width 587 height 41
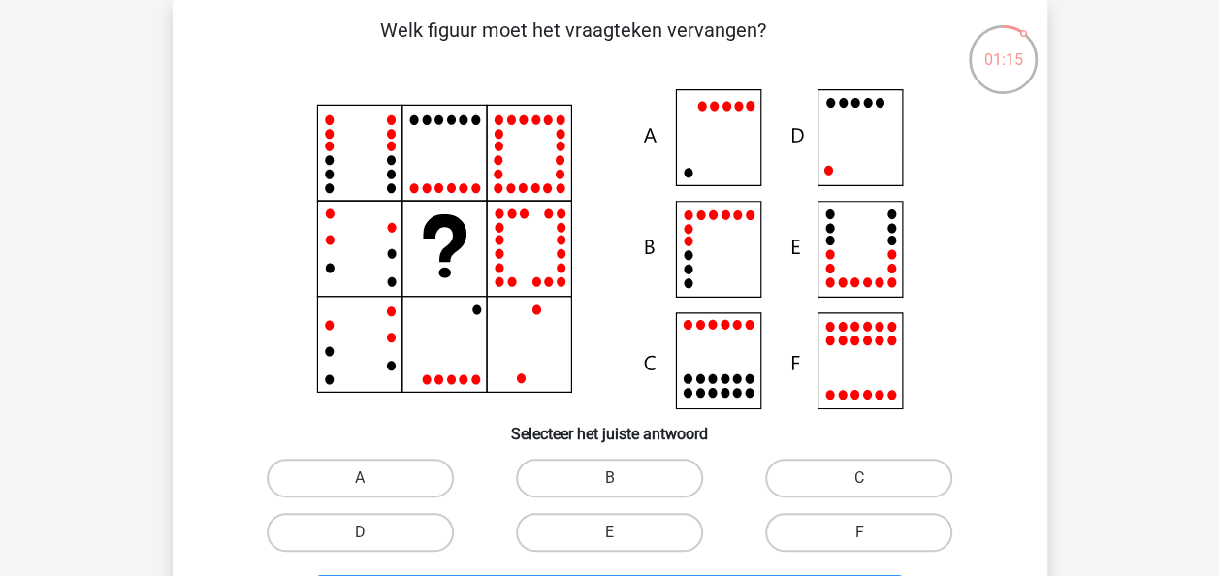
click at [842, 144] on icon at bounding box center [610, 249] width 782 height 320
click at [416, 542] on label "D" at bounding box center [360, 532] width 187 height 39
click at [372, 542] on input "D" at bounding box center [366, 538] width 13 height 13
radio input "true"
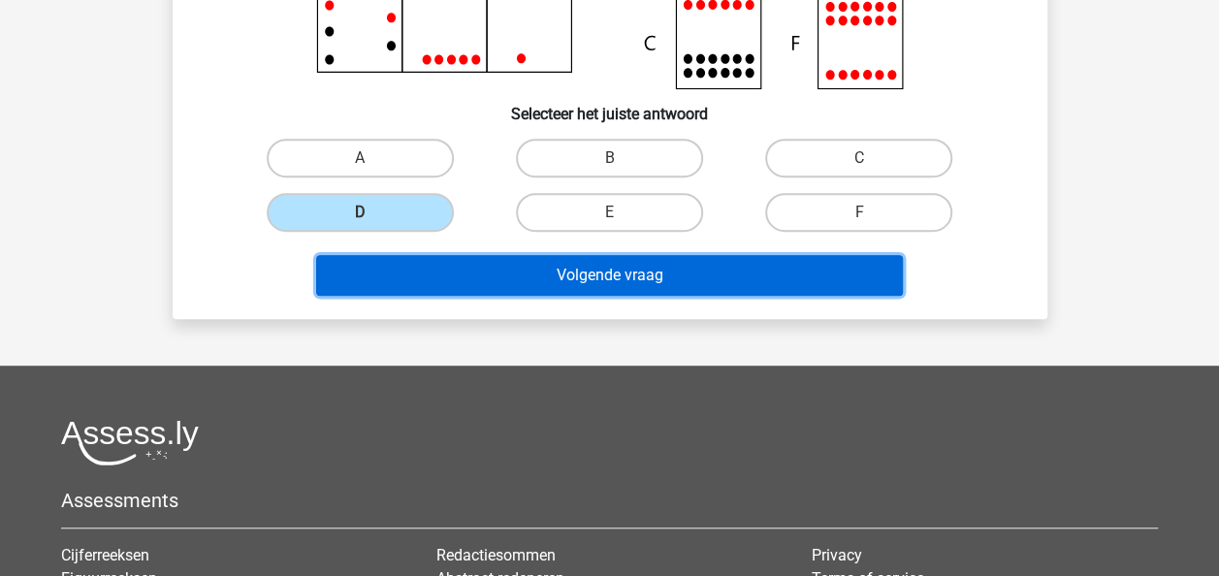
click at [623, 262] on button "Volgende vraag" at bounding box center [609, 275] width 587 height 41
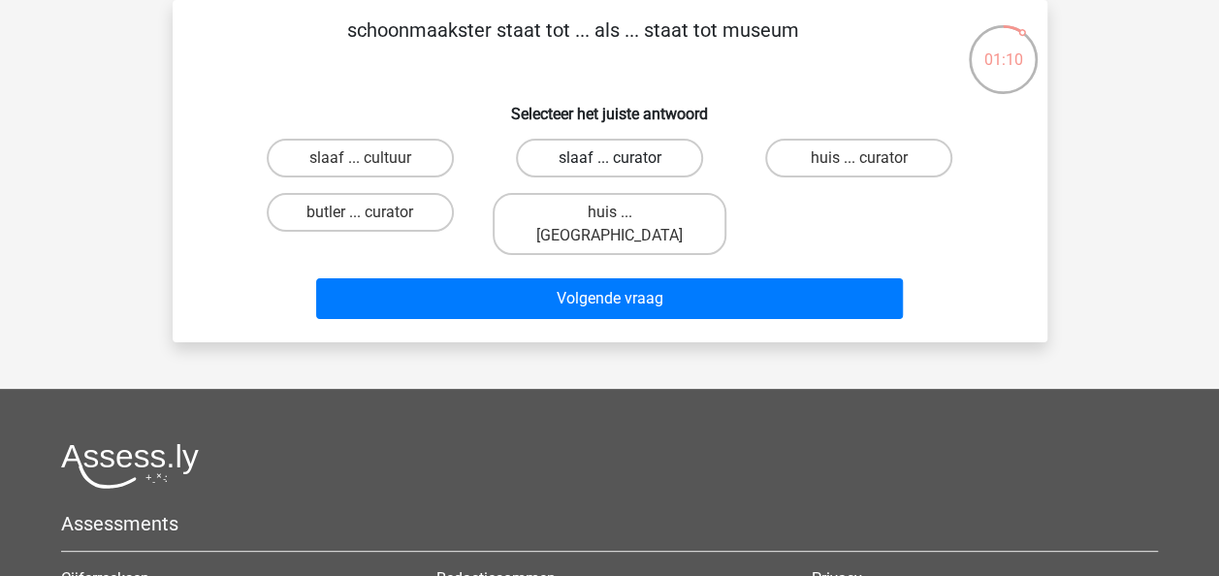
scroll to position [0, 0]
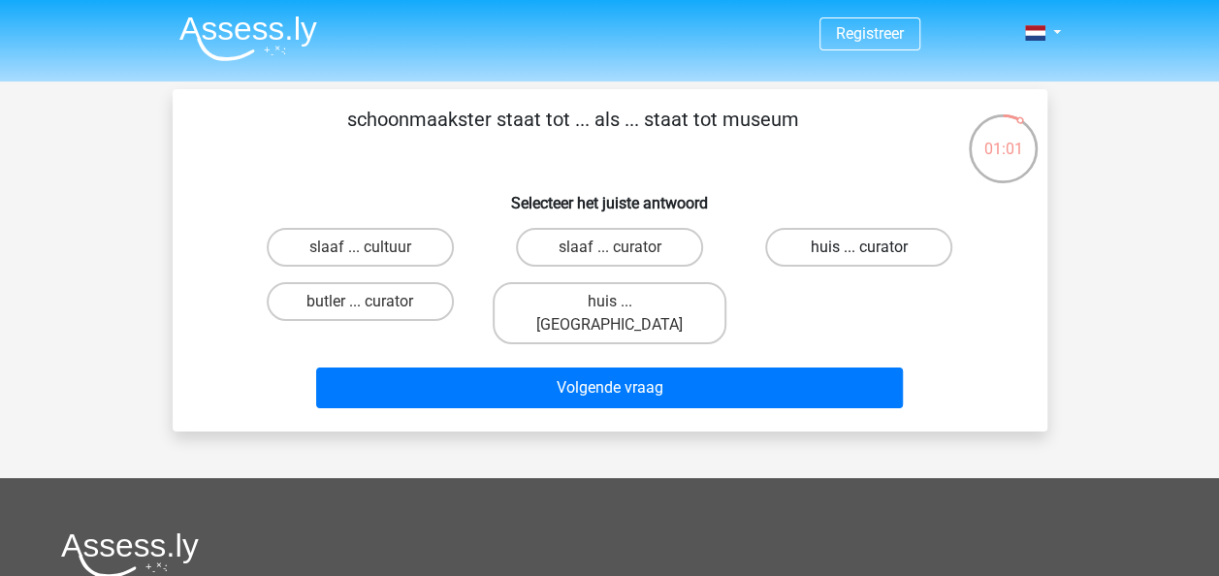
click at [793, 241] on label "huis ... curator" at bounding box center [858, 247] width 187 height 39
click at [859, 247] on input "huis ... curator" at bounding box center [865, 253] width 13 height 13
radio input "true"
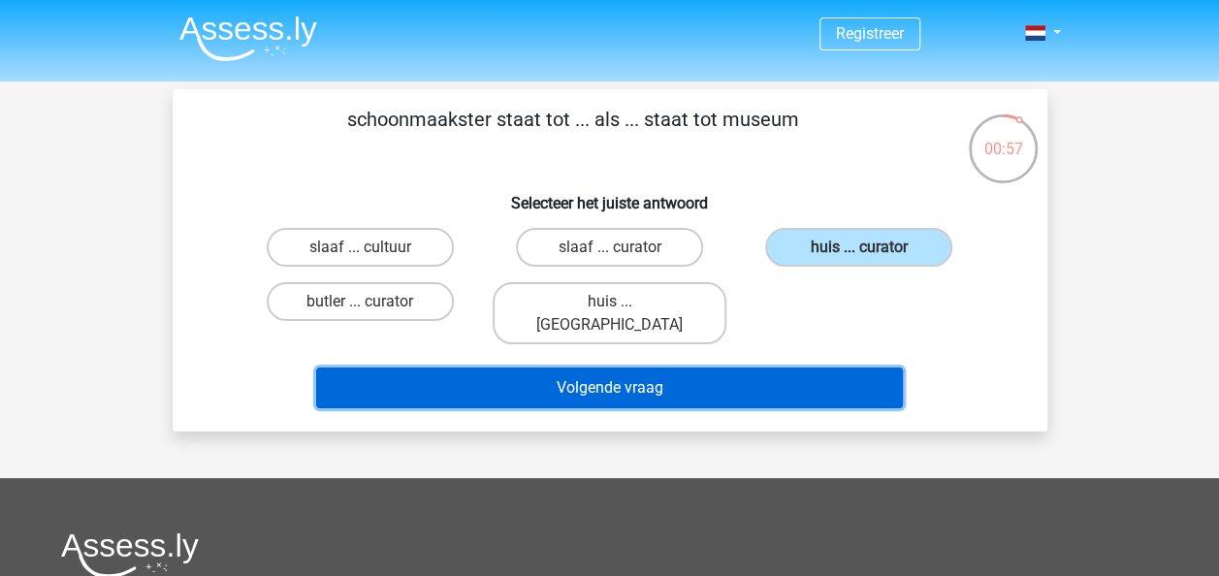
click at [678, 367] on button "Volgende vraag" at bounding box center [609, 387] width 587 height 41
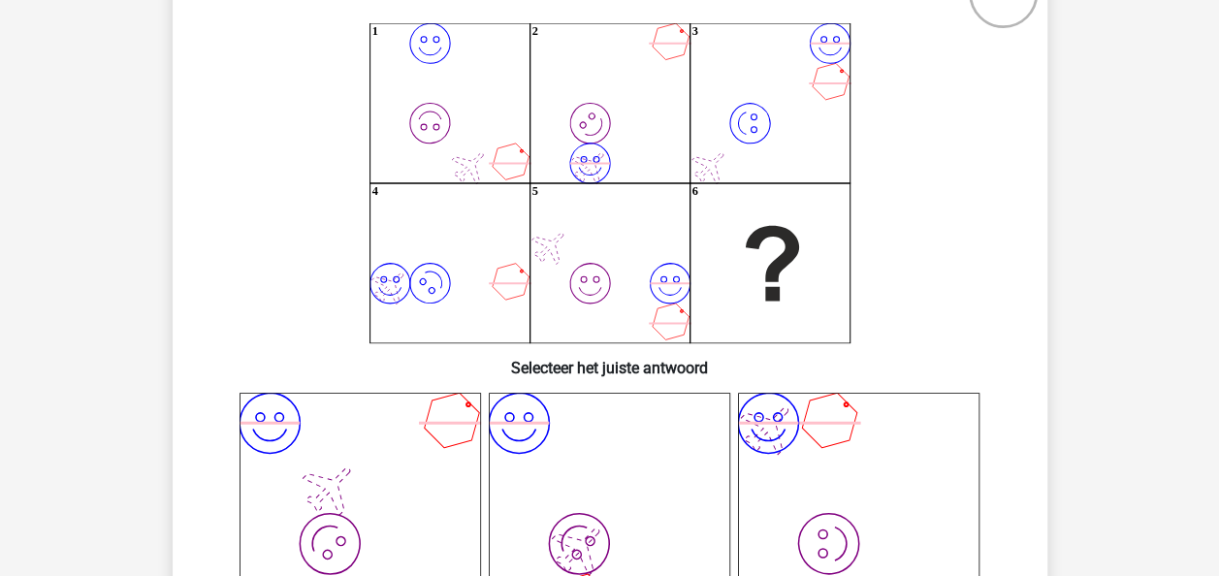
scroll to position [157, 0]
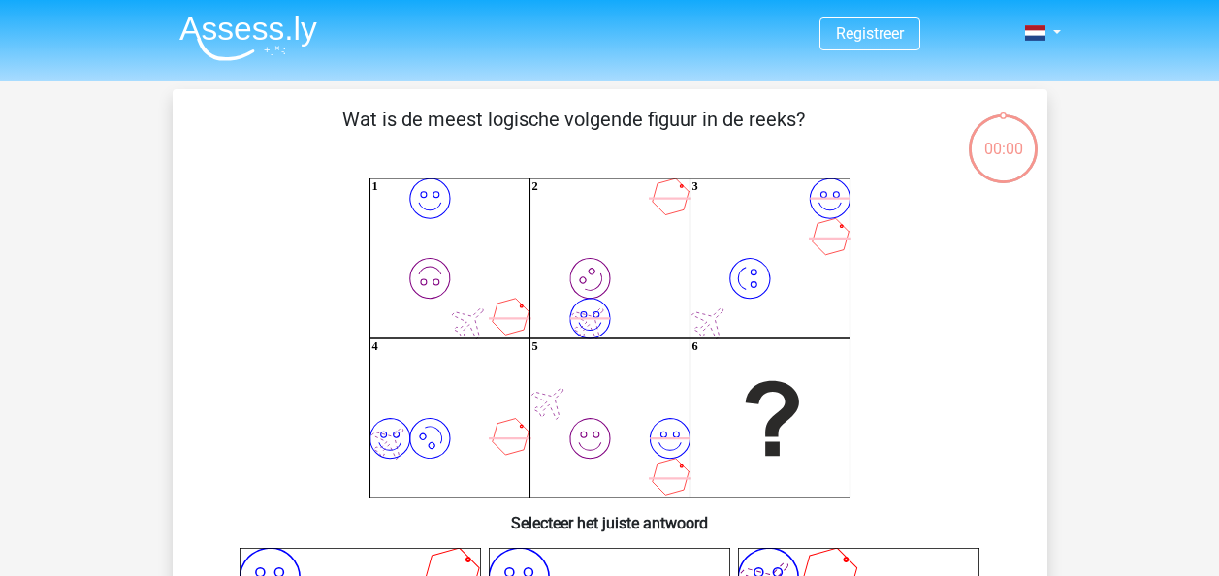
scroll to position [158, 0]
